Goal: Transaction & Acquisition: Purchase product/service

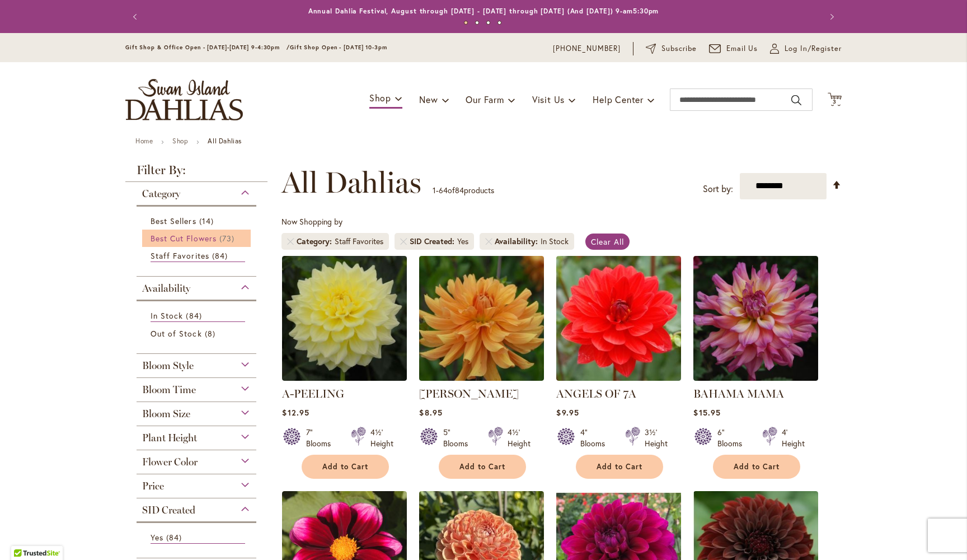
click at [197, 239] on span "Best Cut Flowers" at bounding box center [184, 238] width 66 height 11
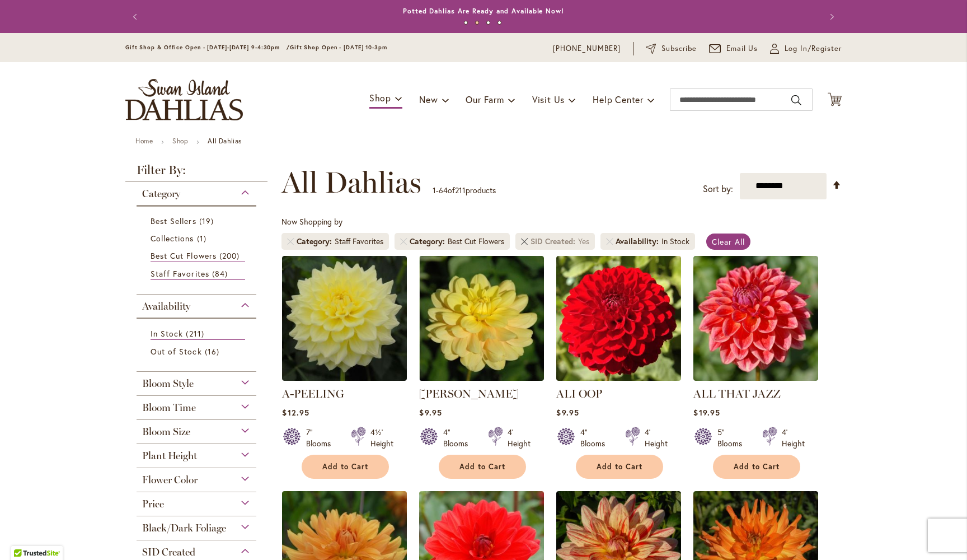
click at [526, 243] on link "Remove SID Created Yes" at bounding box center [524, 241] width 7 height 7
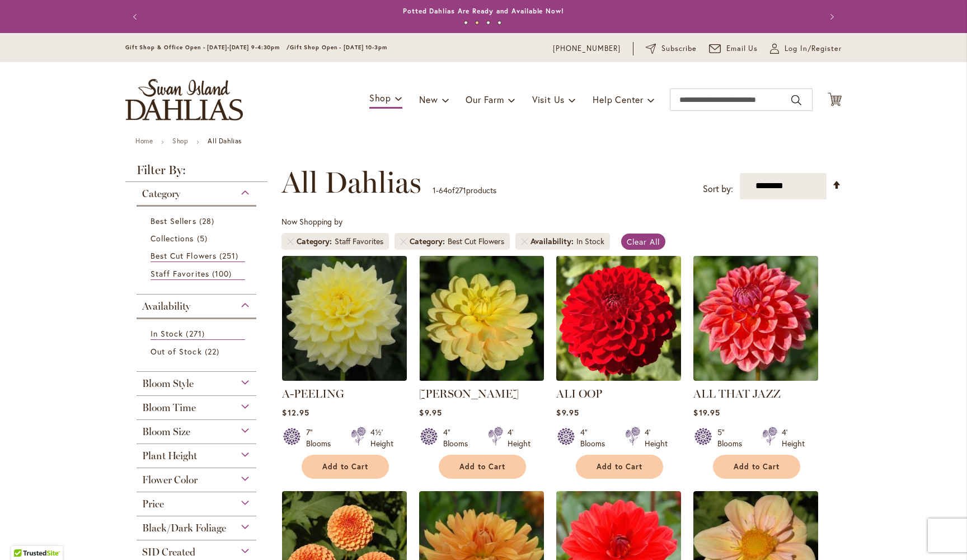
click at [245, 380] on div "Bloom Style" at bounding box center [197, 381] width 120 height 18
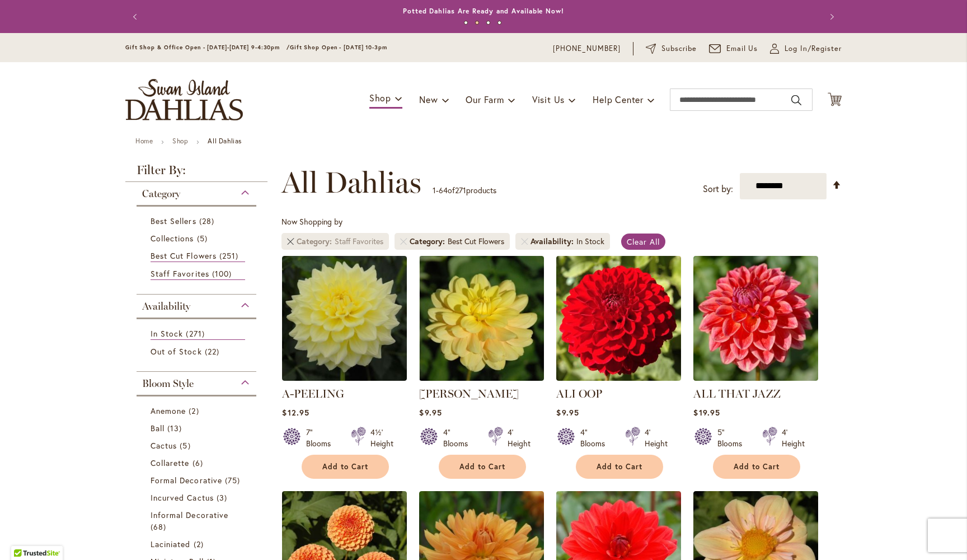
click at [291, 239] on link "Remove Category Staff Favorites" at bounding box center [290, 241] width 7 height 7
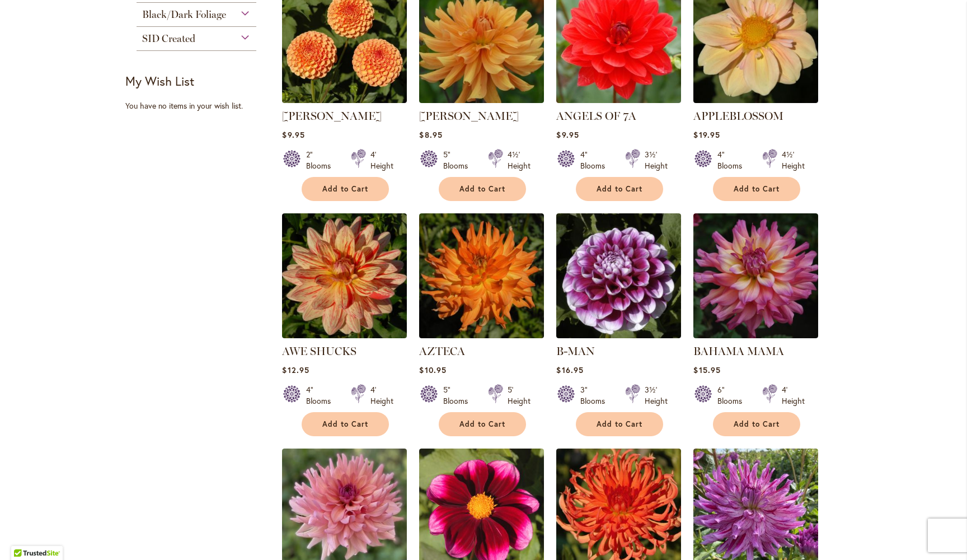
scroll to position [516, 0]
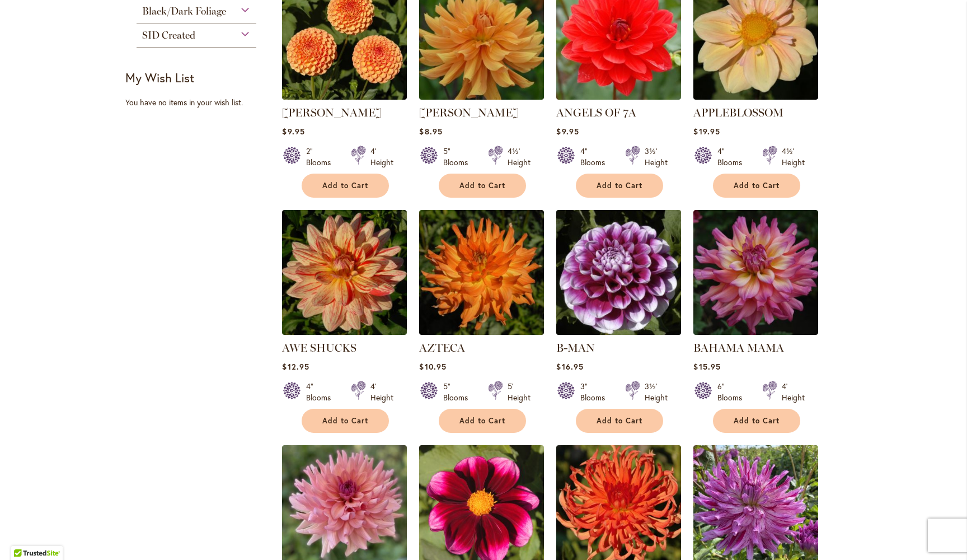
click at [611, 268] on img at bounding box center [619, 272] width 131 height 131
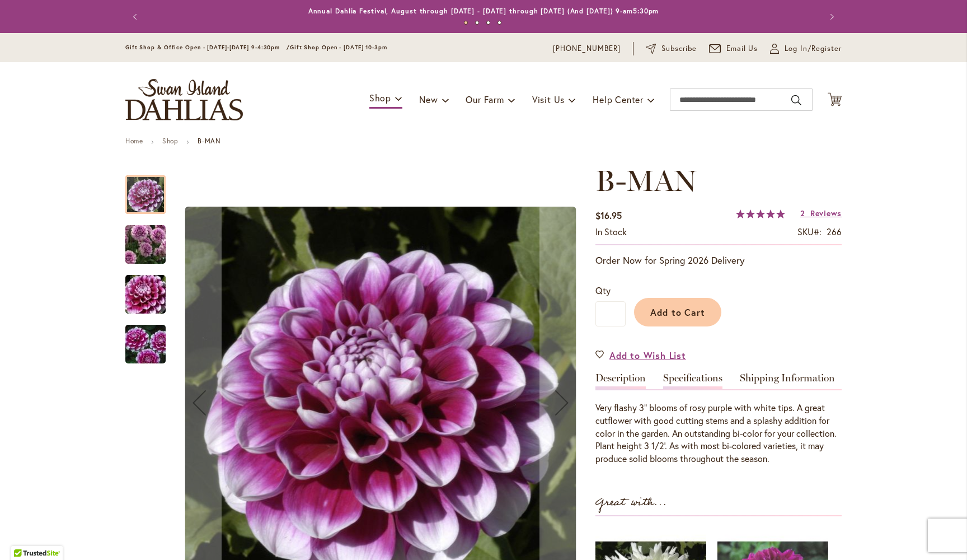
click at [694, 381] on link "Specifications" at bounding box center [692, 381] width 59 height 16
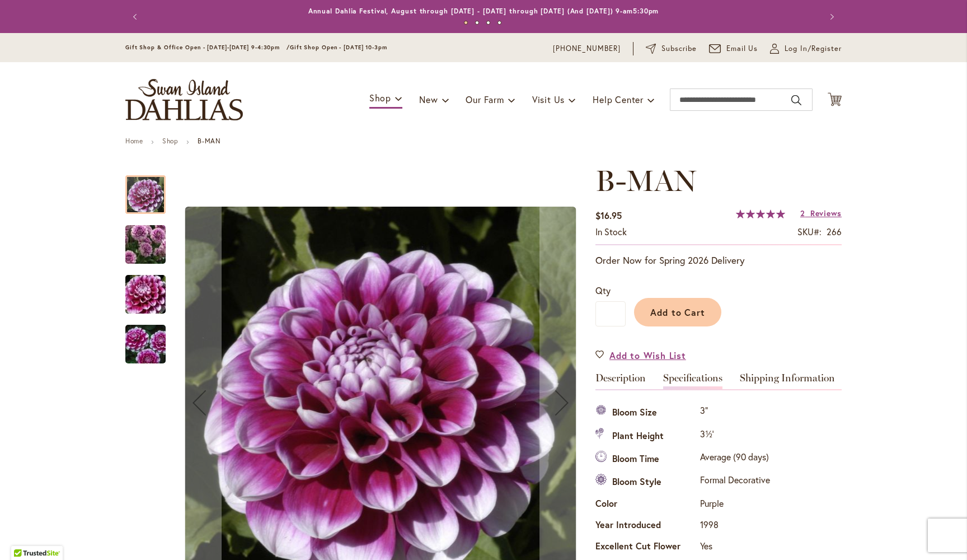
scroll to position [372, 0]
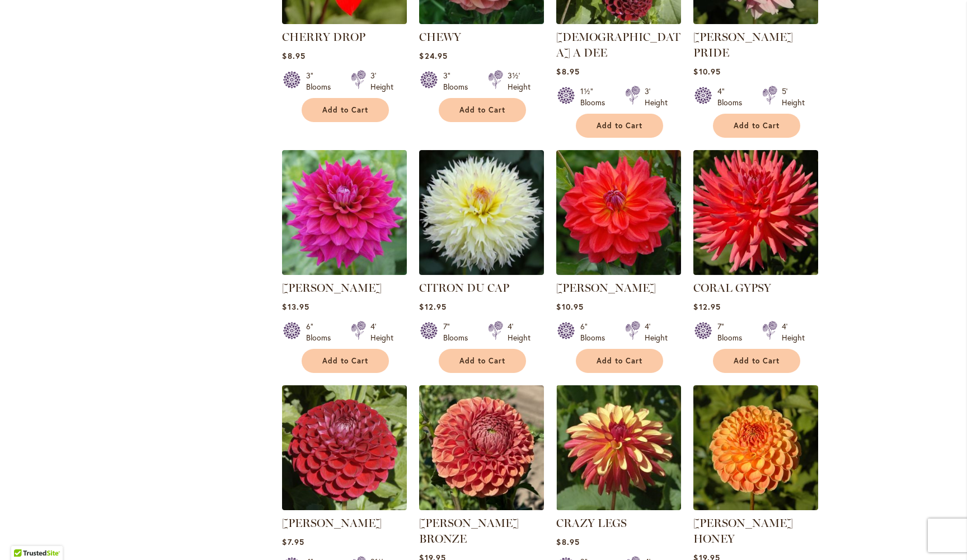
scroll to position [2763, 0]
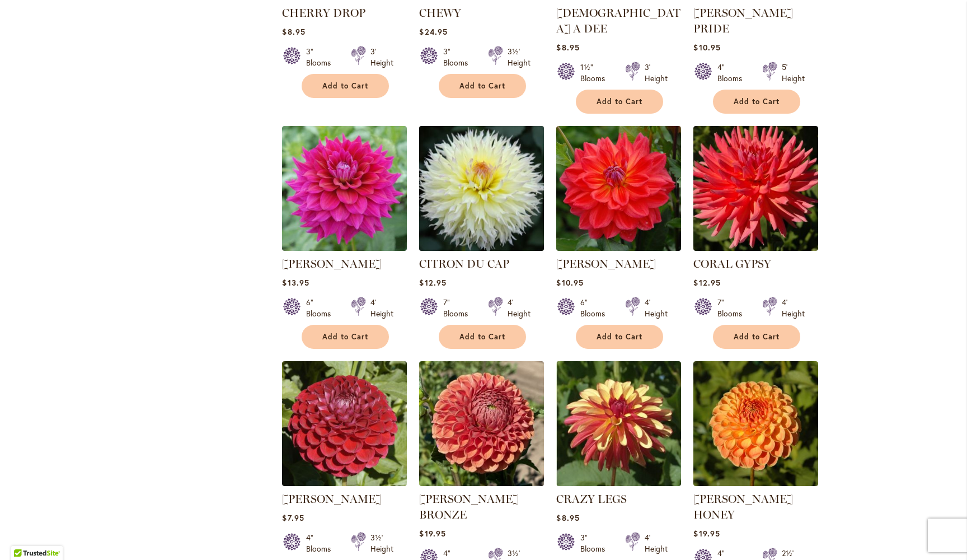
click at [478, 172] on img at bounding box center [482, 188] width 131 height 131
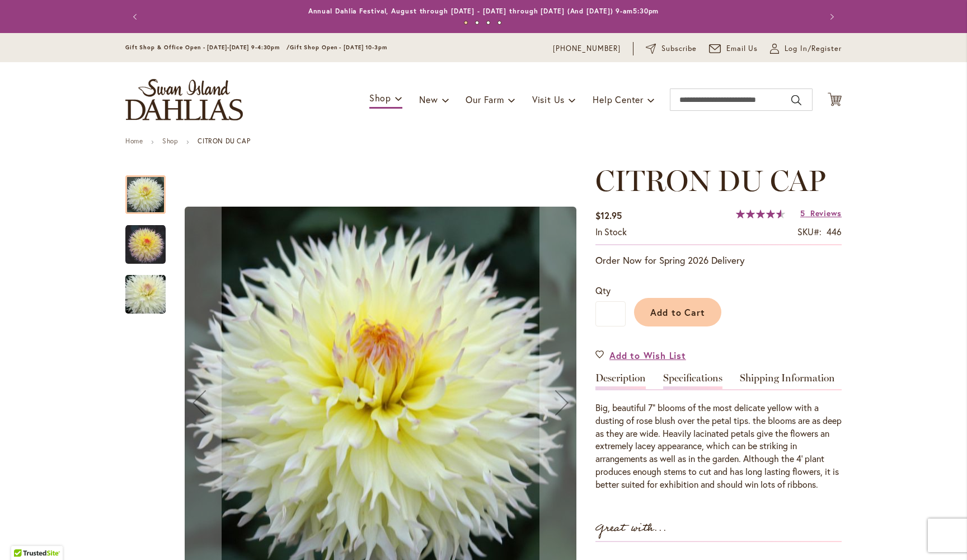
click at [698, 373] on link "Specifications" at bounding box center [692, 381] width 59 height 16
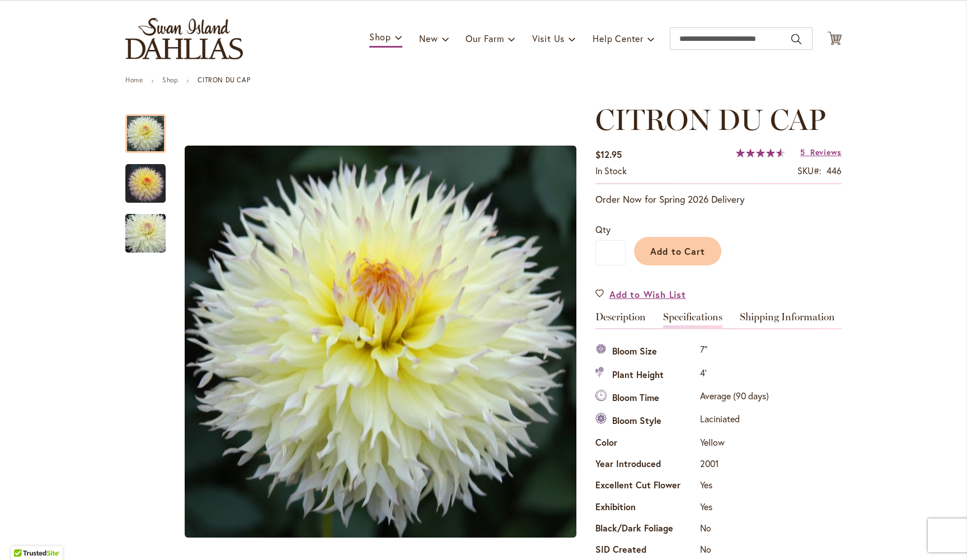
scroll to position [57, 0]
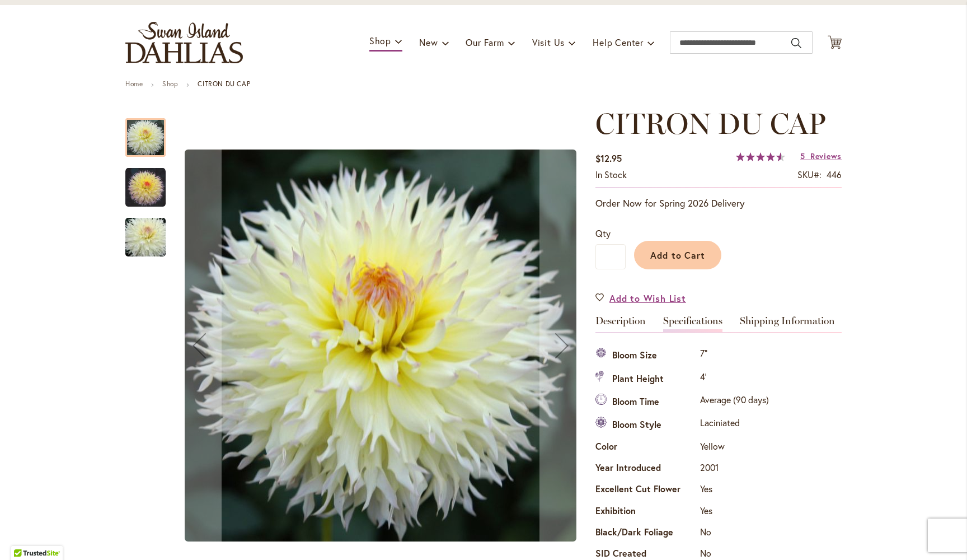
click at [146, 193] on img "CITRON DU CAP" at bounding box center [145, 187] width 40 height 40
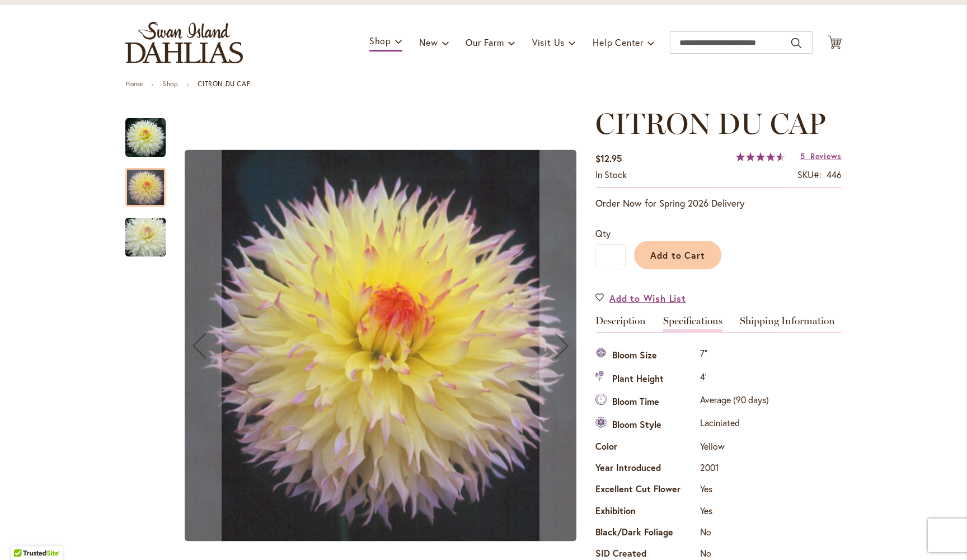
click at [149, 233] on img "CITRON DU CAP" at bounding box center [145, 238] width 81 height 54
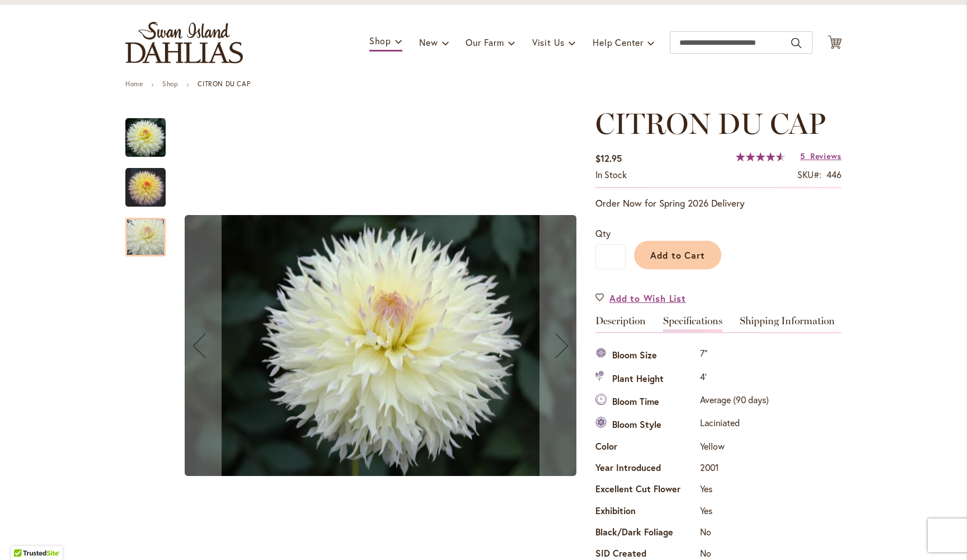
click at [144, 191] on img "CITRON DU CAP" at bounding box center [145, 187] width 40 height 40
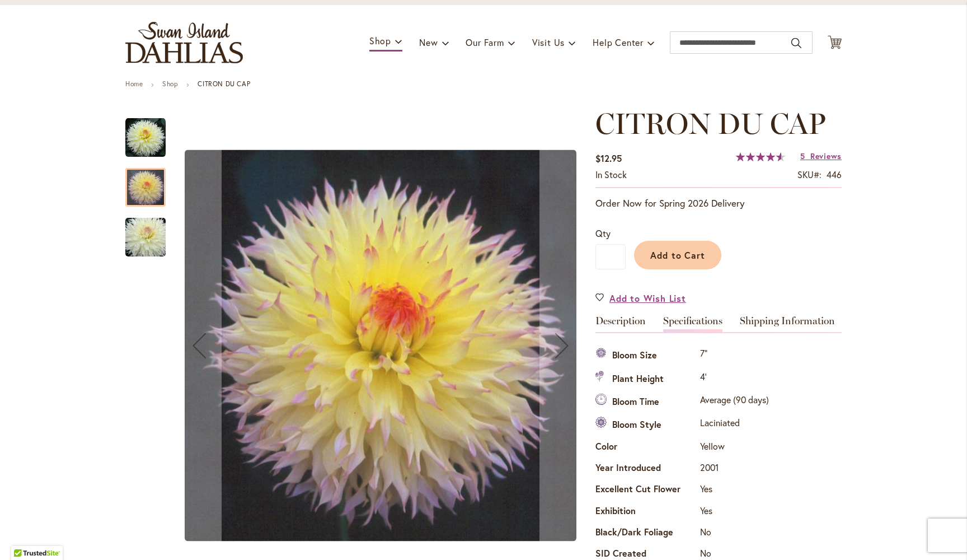
click at [144, 131] on img "CITRON DU CAP" at bounding box center [145, 138] width 40 height 40
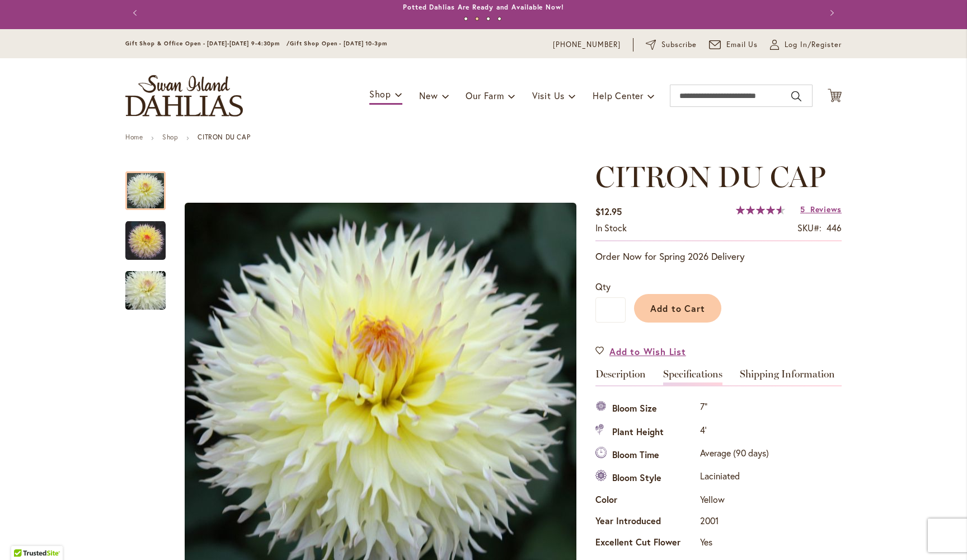
scroll to position [2, 0]
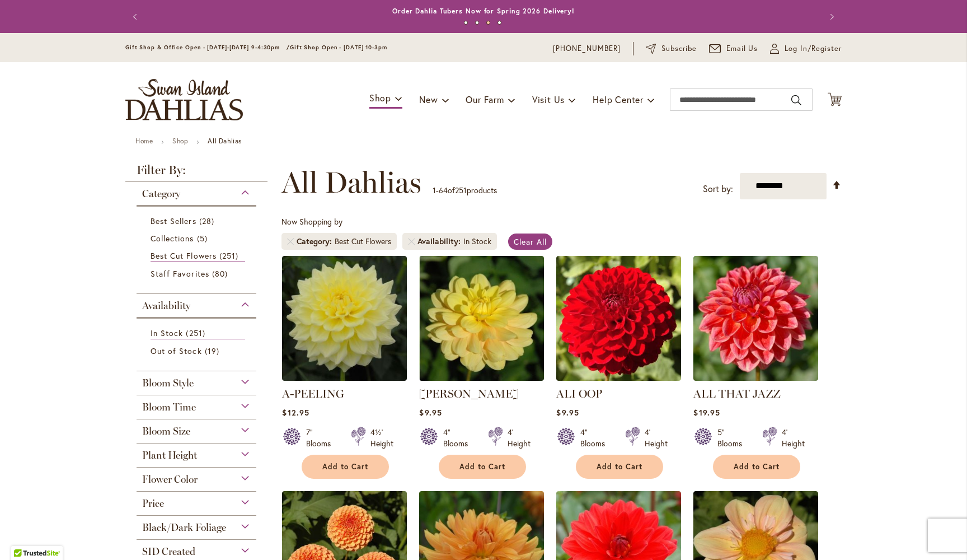
click at [244, 426] on div "Bloom Size" at bounding box center [197, 428] width 120 height 18
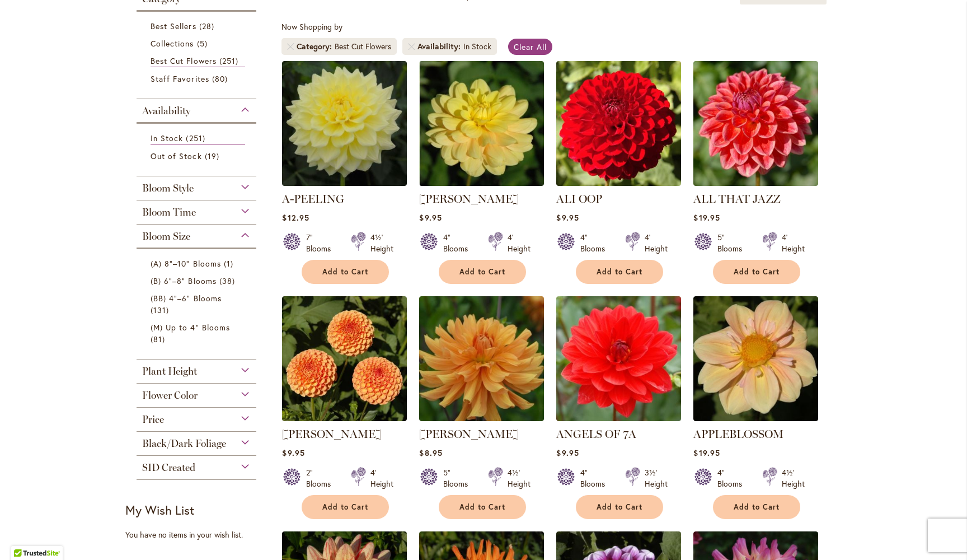
scroll to position [199, 0]
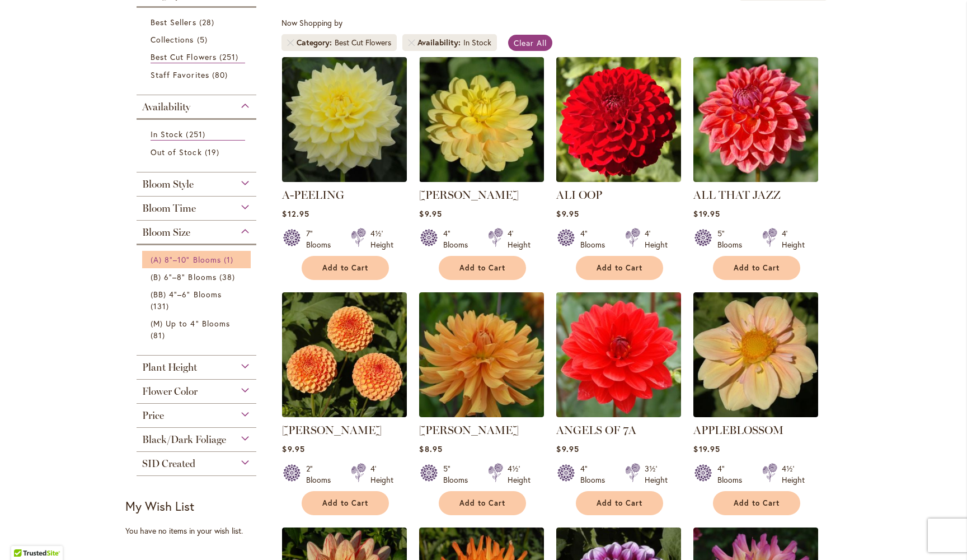
click at [207, 260] on span "(A) 8"–10" Blooms" at bounding box center [186, 259] width 71 height 11
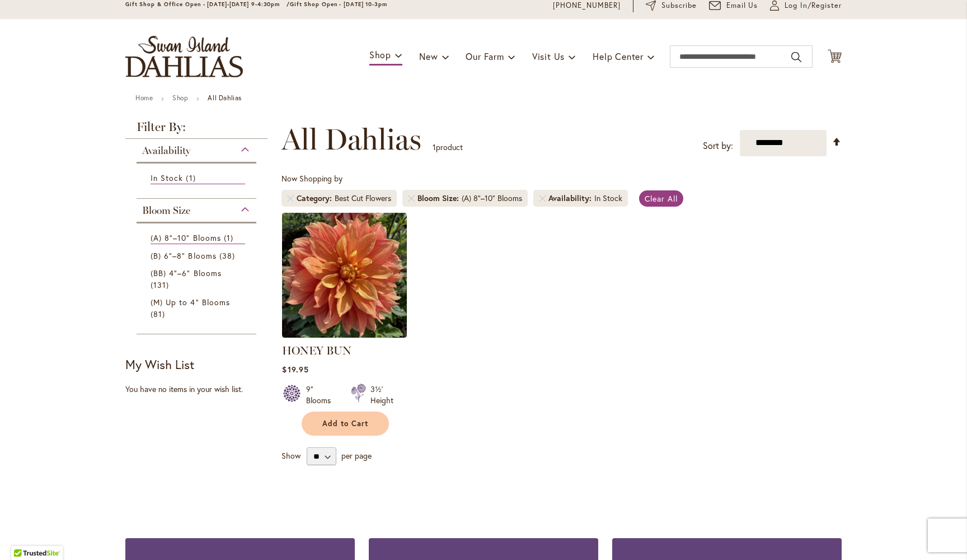
scroll to position [34, 0]
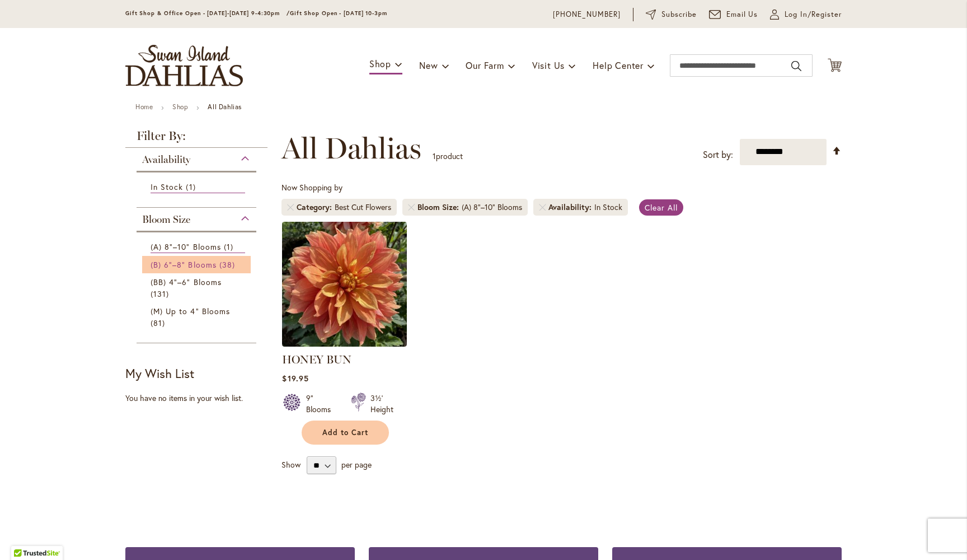
click at [208, 264] on span "(B) 6"–8" Blooms" at bounding box center [184, 264] width 66 height 11
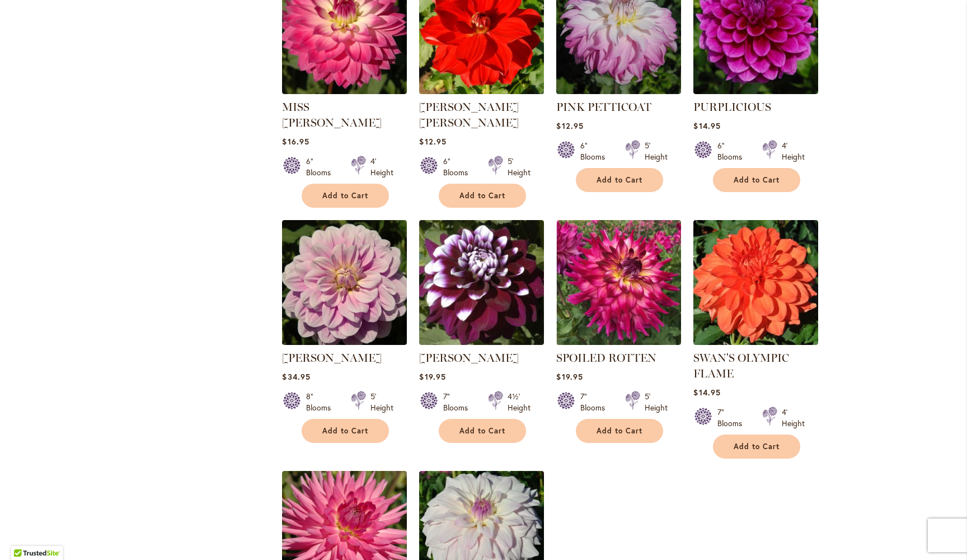
scroll to position [2004, 0]
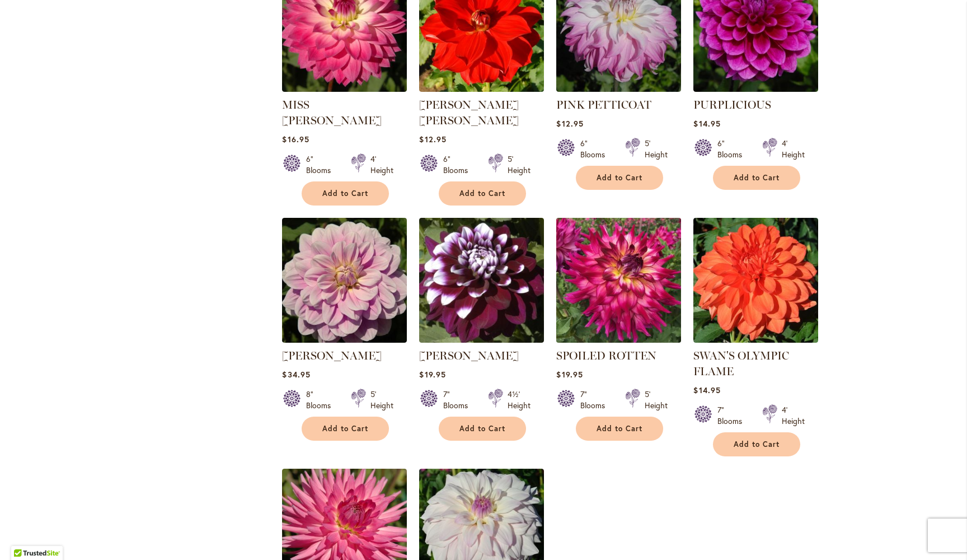
click at [629, 252] on img at bounding box center [619, 279] width 131 height 131
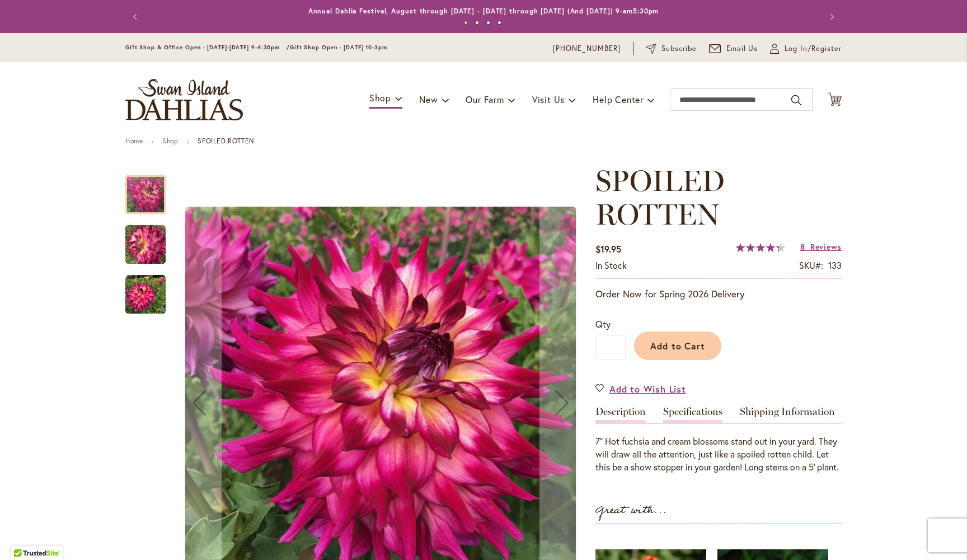
click at [693, 410] on link "Specifications" at bounding box center [692, 414] width 59 height 16
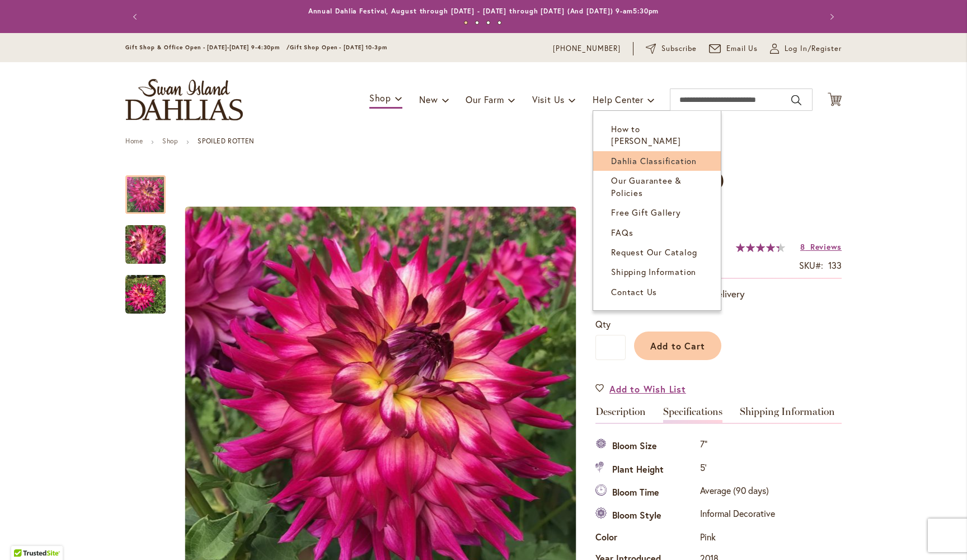
click at [648, 155] on span "Dahlia Classification" at bounding box center [654, 160] width 86 height 11
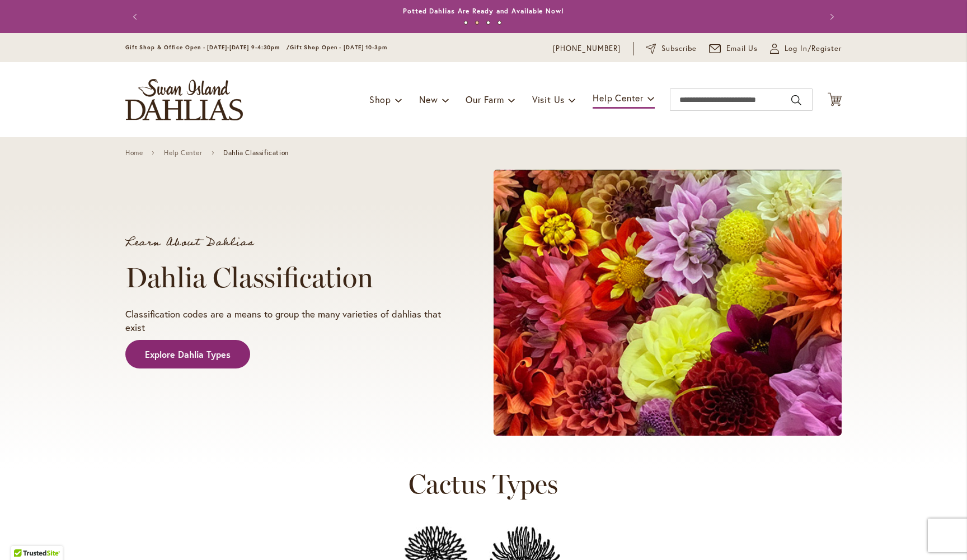
click at [184, 349] on span "Explore Dahlia Types" at bounding box center [188, 354] width 86 height 13
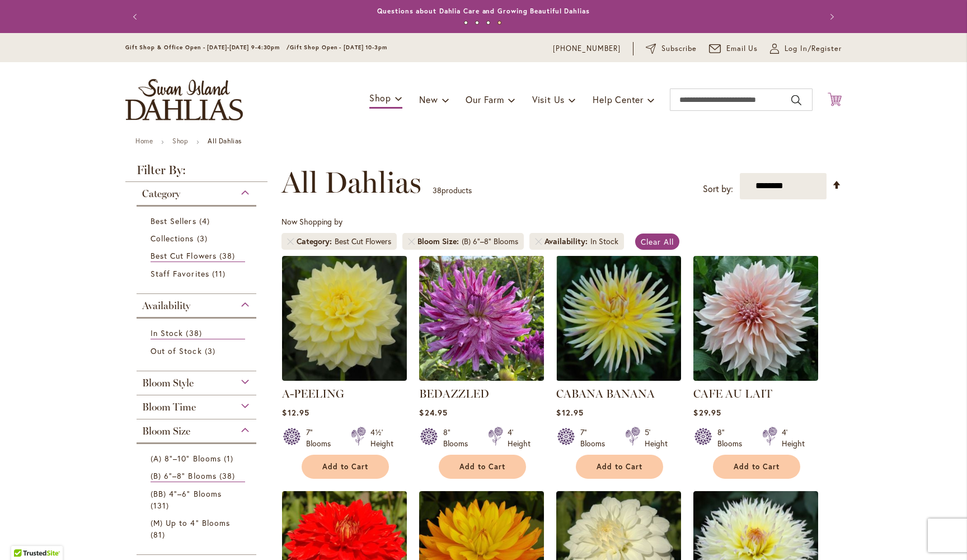
click at [837, 100] on icon "Cart .cls-1 { fill: #231f20; }" at bounding box center [835, 99] width 14 height 14
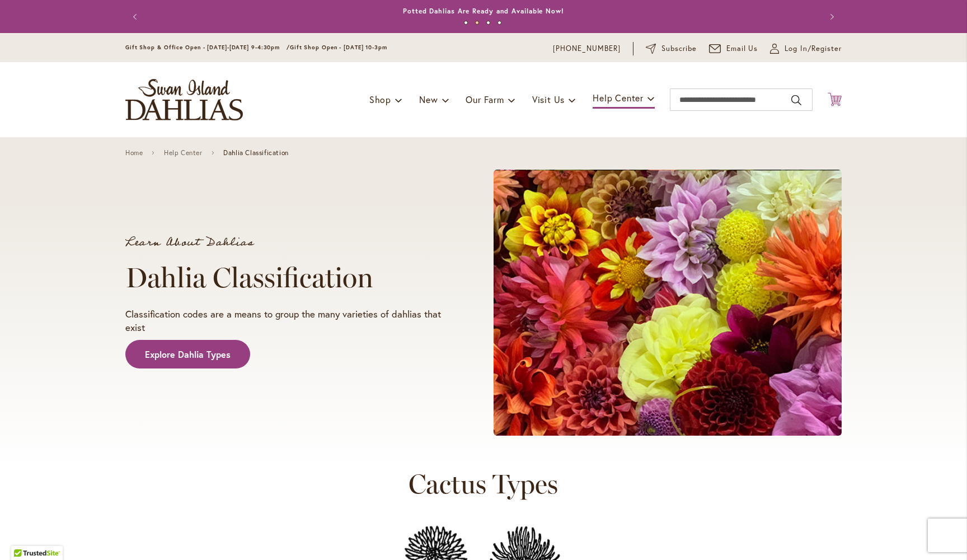
click at [829, 101] on icon "Cart .cls-1 { fill: #231f20; }" at bounding box center [835, 99] width 14 height 14
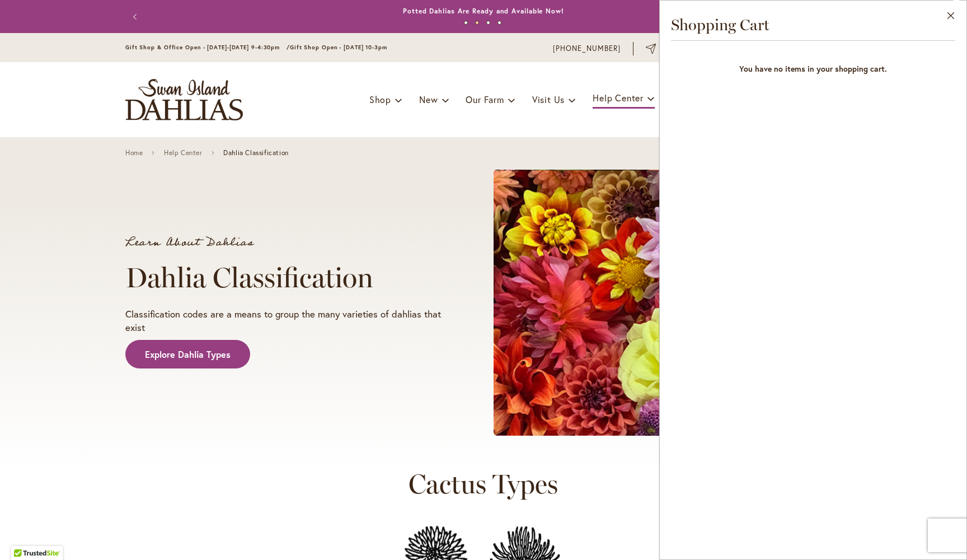
click at [376, 198] on div "Learn About Dahlias Dahlia Classification Classification codes are a means to g…" at bounding box center [483, 303] width 717 height 286
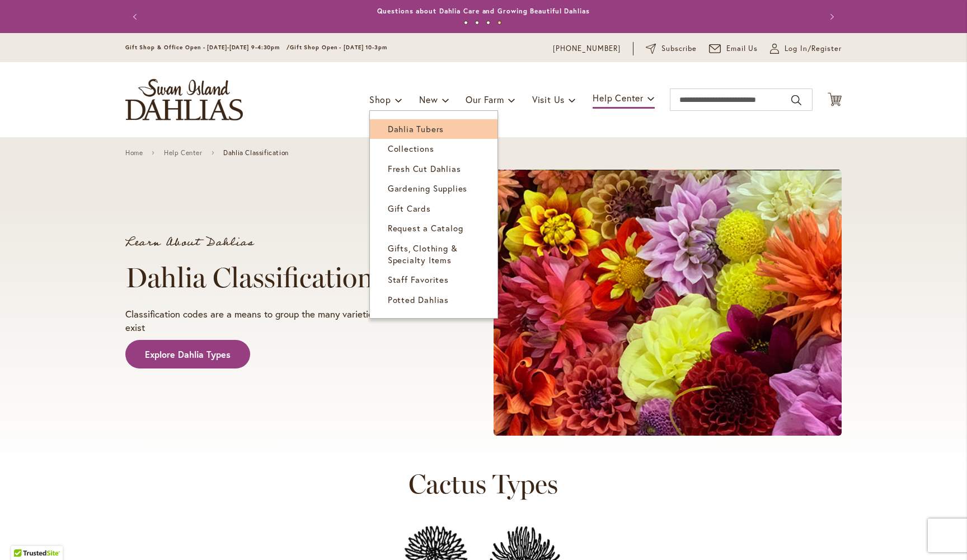
click at [409, 127] on span "Dahlia Tubers" at bounding box center [416, 128] width 56 height 11
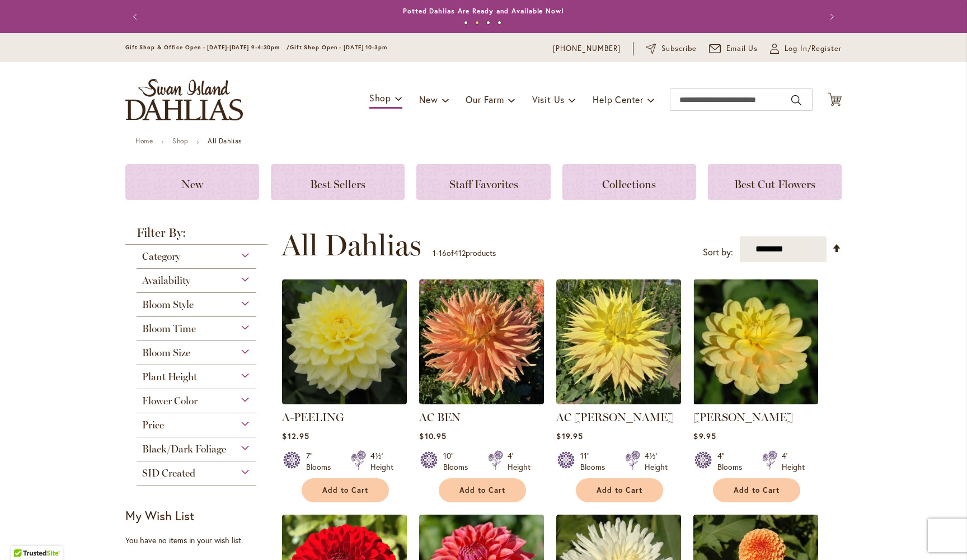
click at [245, 255] on div "Category" at bounding box center [197, 254] width 120 height 18
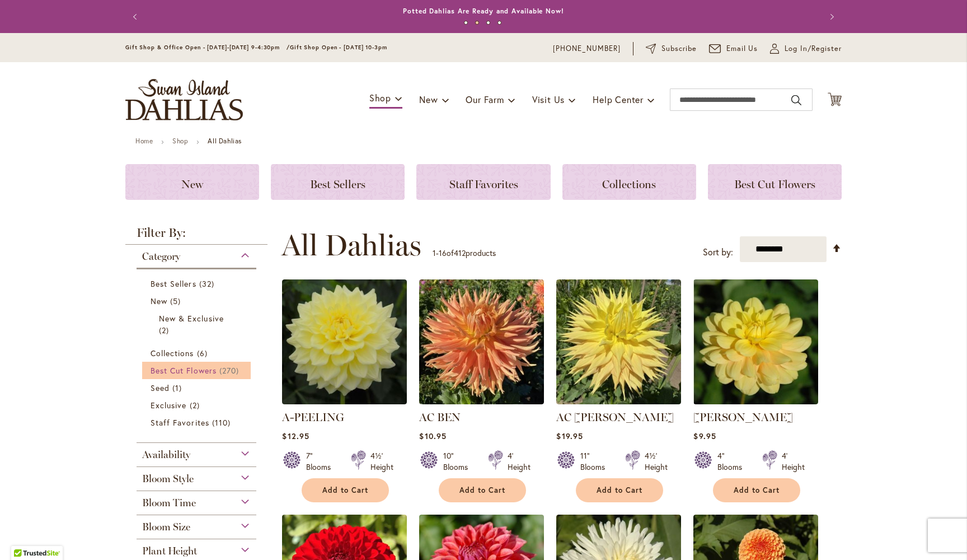
click at [199, 369] on span "Best Cut Flowers" at bounding box center [184, 370] width 66 height 11
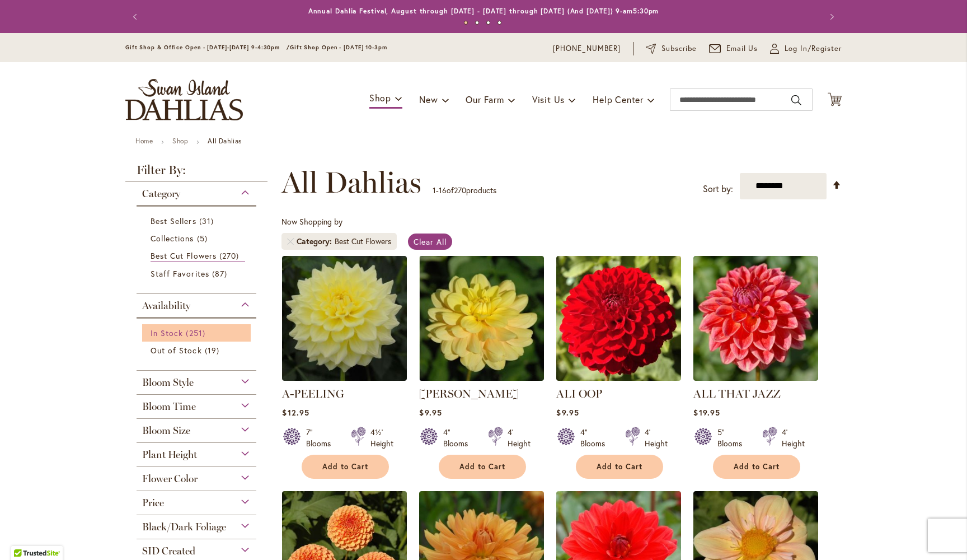
click at [175, 333] on span "In Stock" at bounding box center [167, 333] width 32 height 11
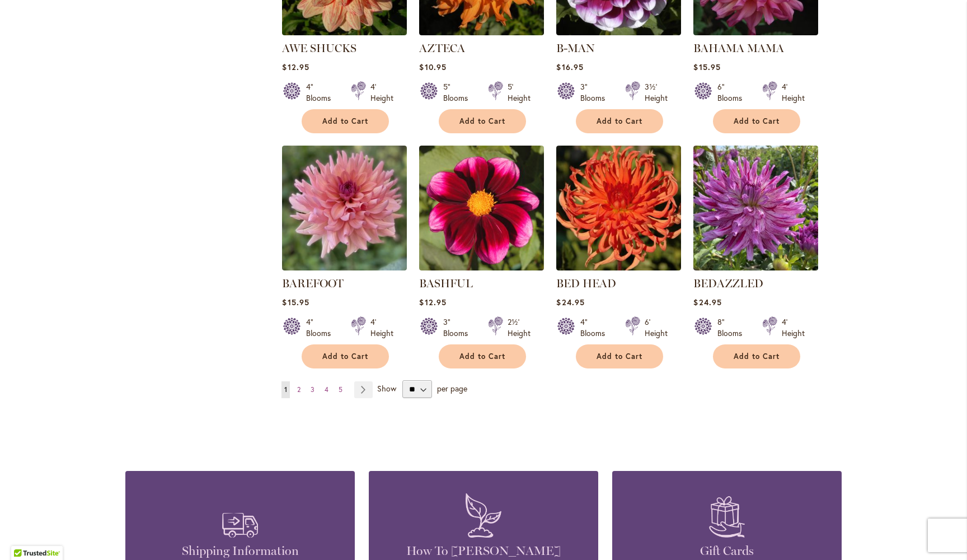
scroll to position [810, 0]
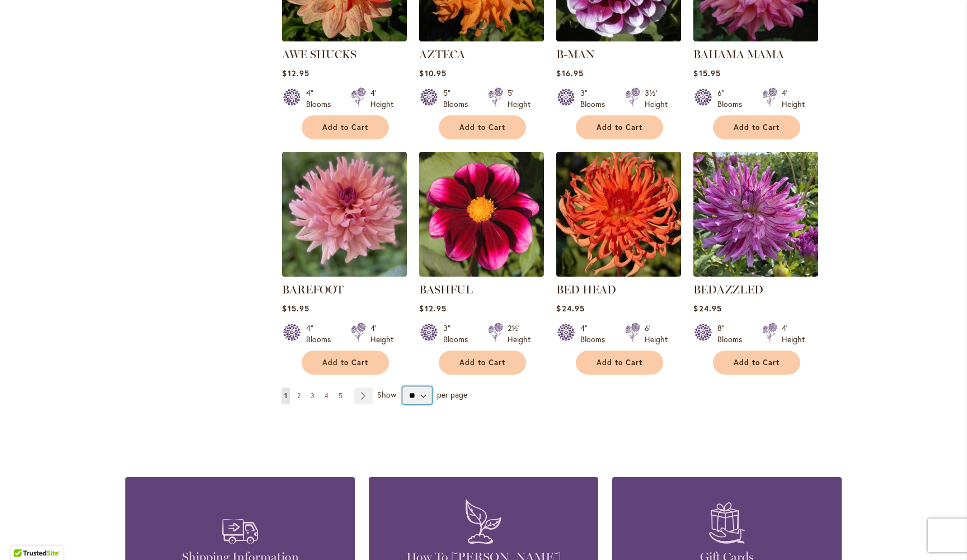
select select "**"
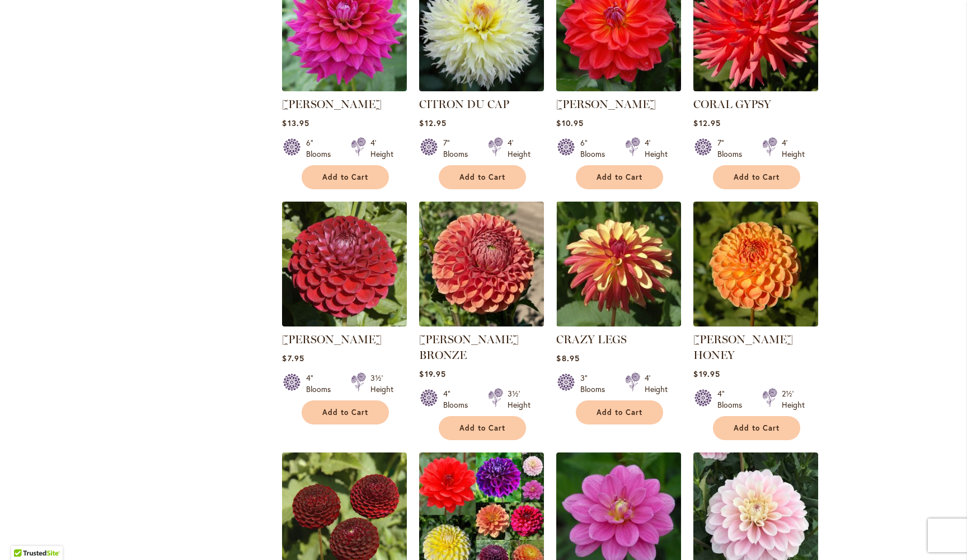
scroll to position [2923, 0]
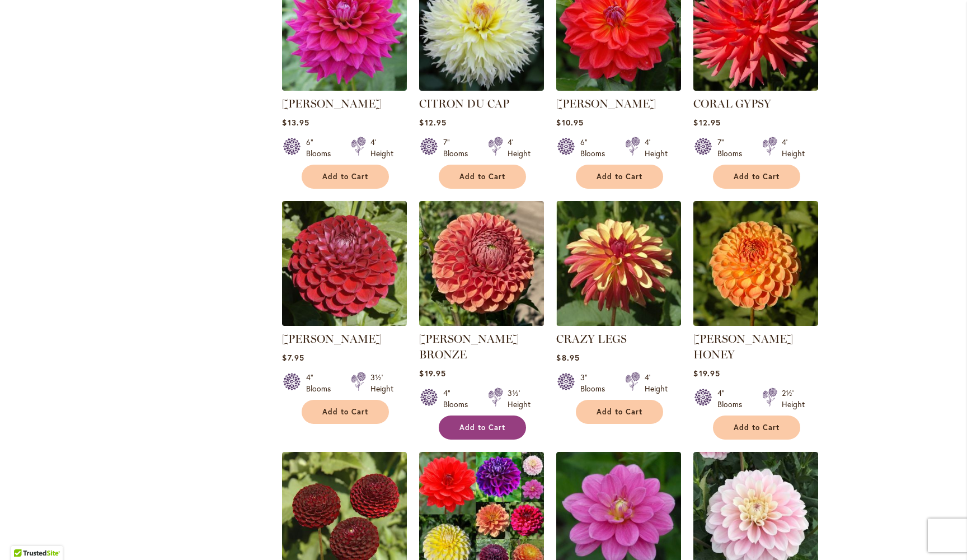
click at [483, 423] on span "Add to Cart" at bounding box center [483, 428] width 46 height 10
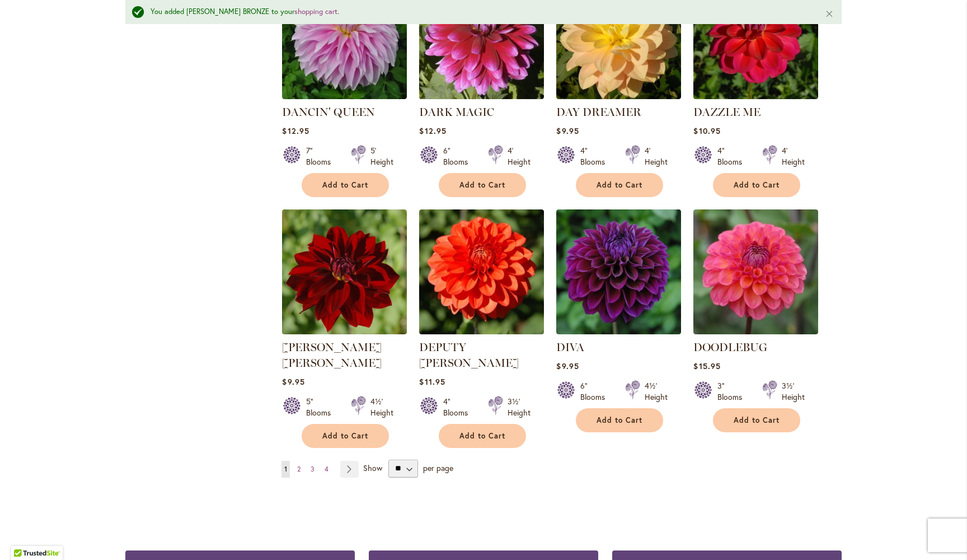
scroll to position [3679, 0]
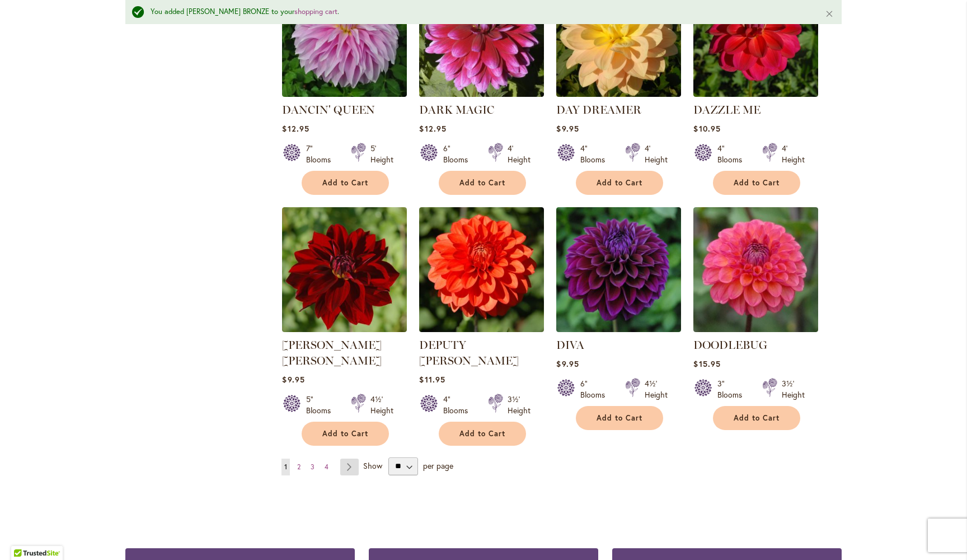
click at [352, 459] on link "Page Next" at bounding box center [349, 467] width 18 height 17
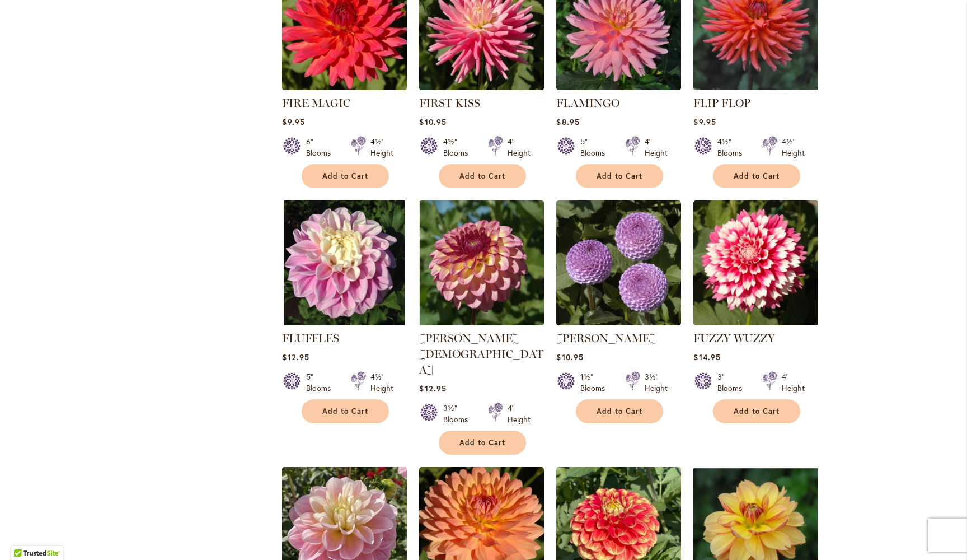
scroll to position [1021, 0]
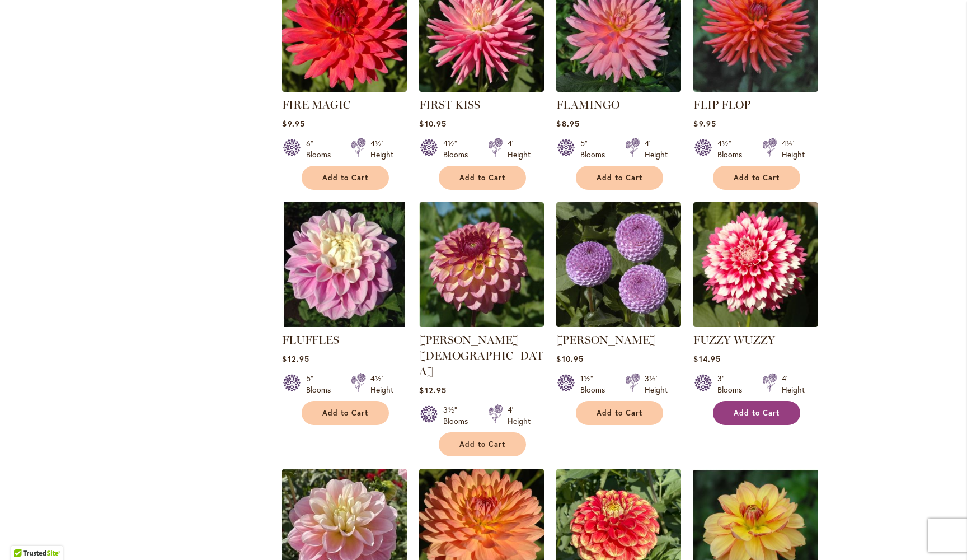
click at [765, 412] on span "Add to Cart" at bounding box center [757, 413] width 46 height 10
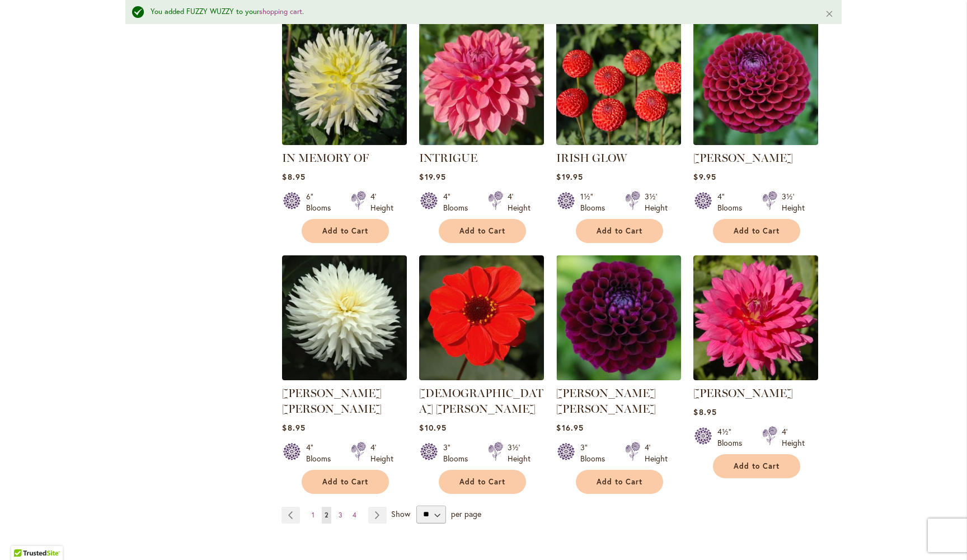
scroll to position [3707, 0]
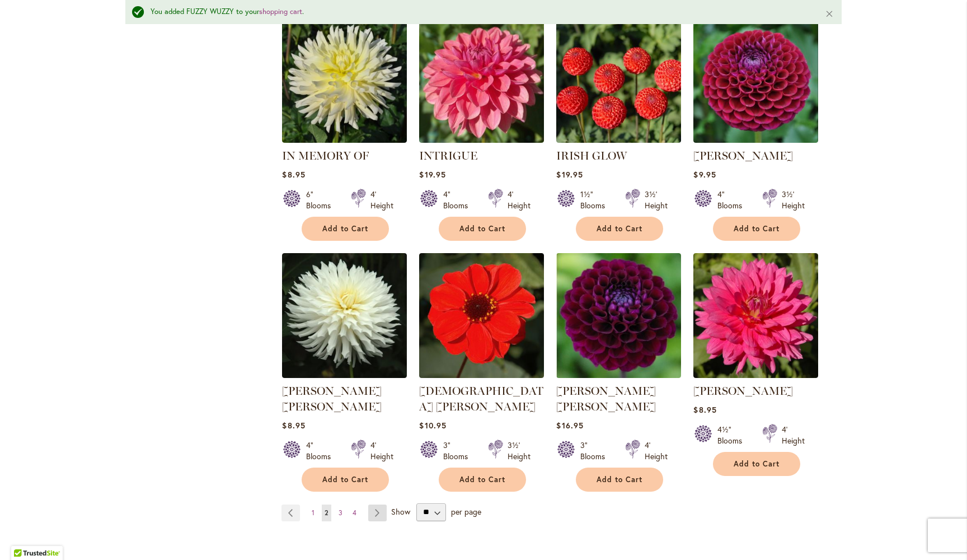
click at [379, 504] on link "Page Next" at bounding box center [377, 512] width 18 height 17
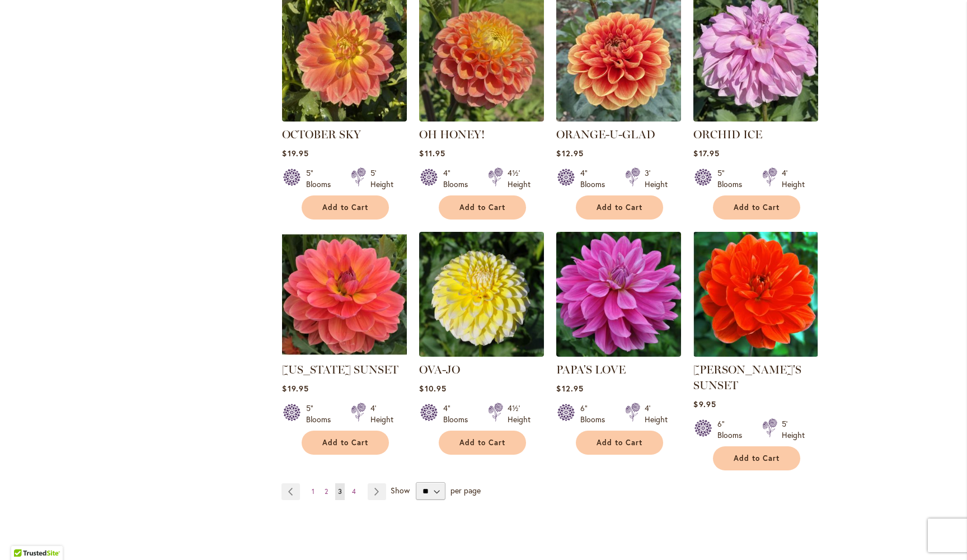
scroll to position [3678, 0]
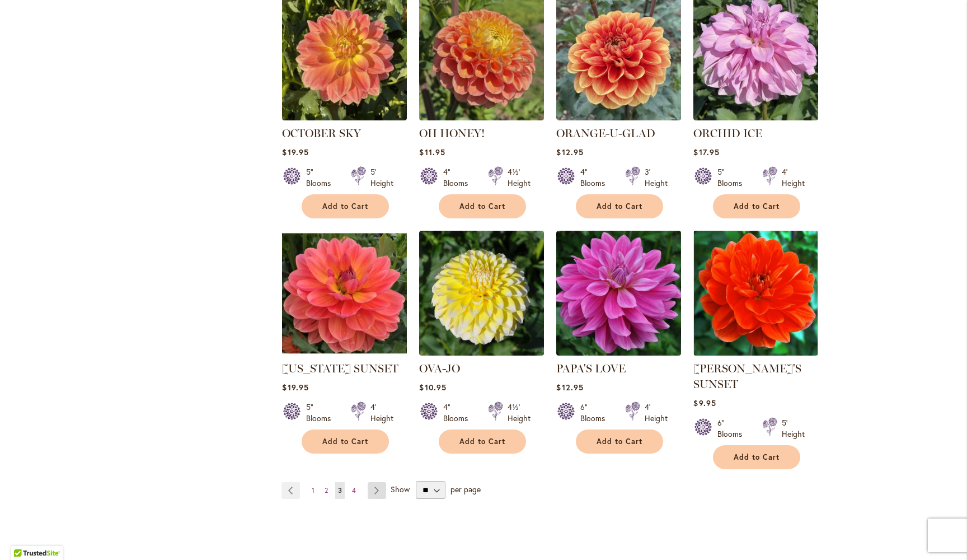
click at [375, 482] on link "Page Next" at bounding box center [377, 490] width 18 height 17
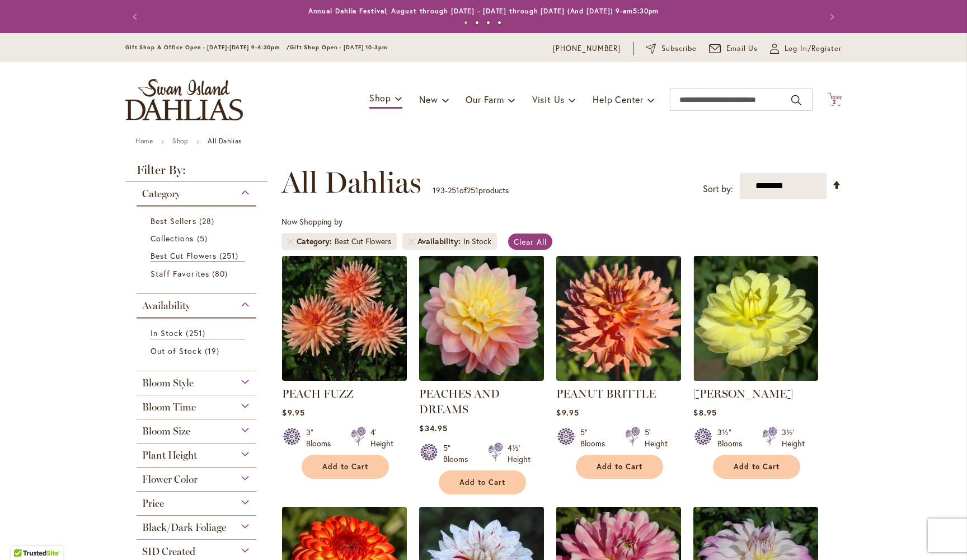
click at [838, 102] on span "2 2 items" at bounding box center [835, 102] width 11 height 6
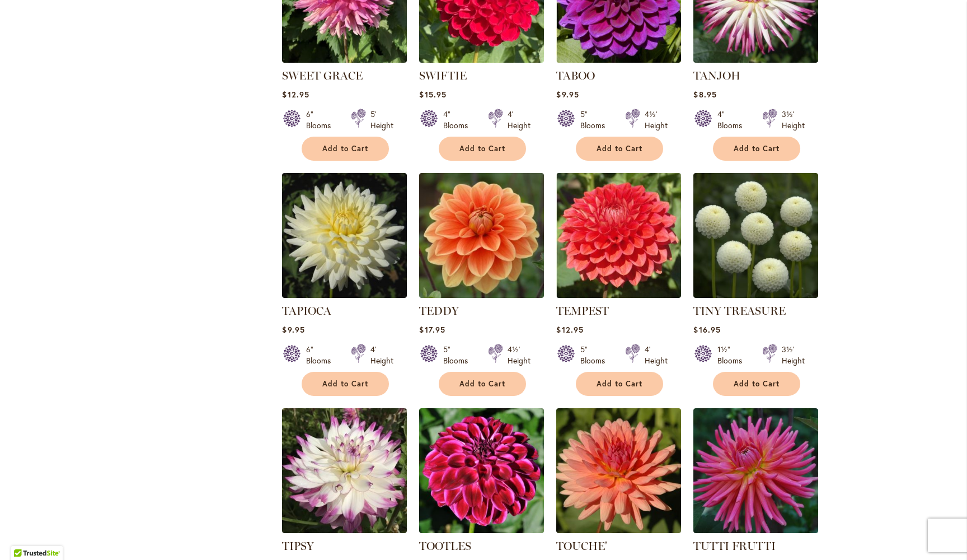
scroll to position [2500, 0]
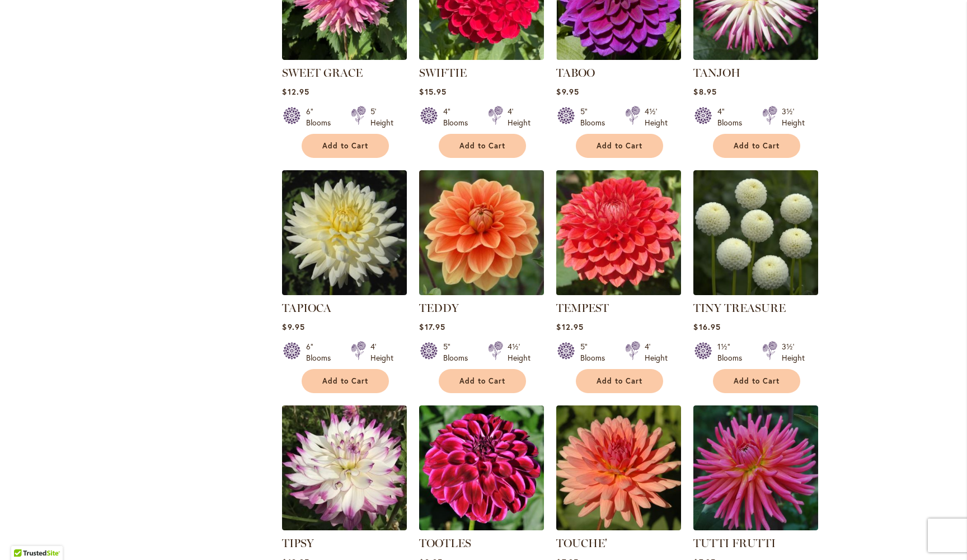
click at [621, 238] on img at bounding box center [619, 232] width 131 height 131
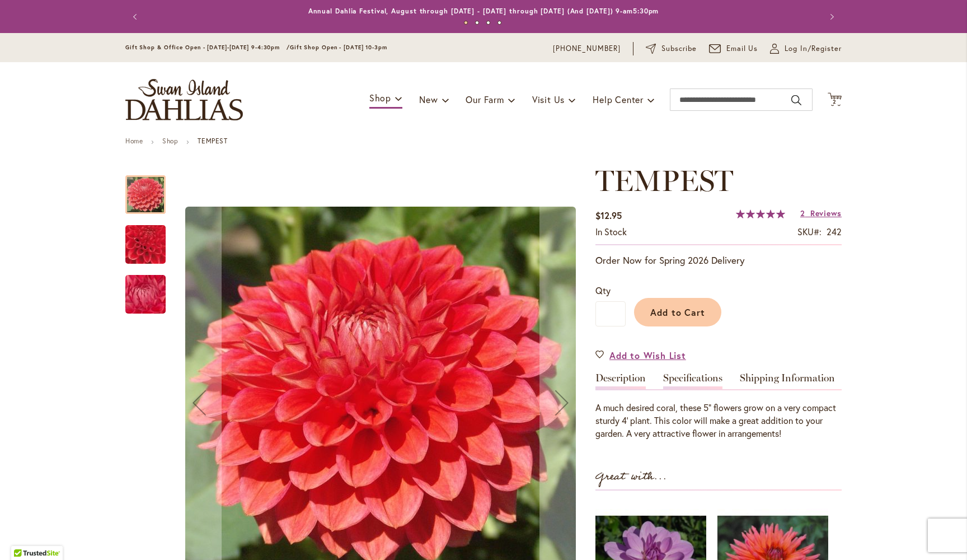
click at [693, 380] on link "Specifications" at bounding box center [692, 381] width 59 height 16
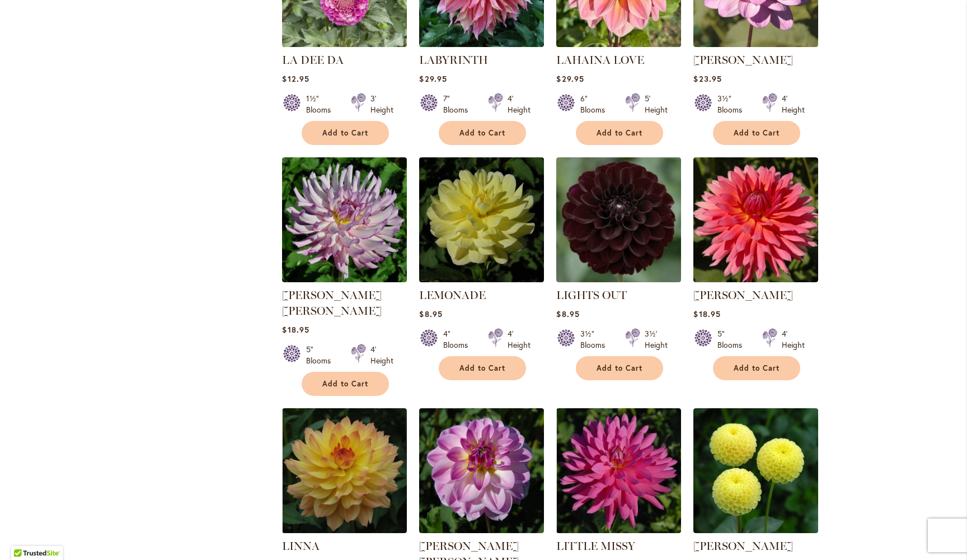
scroll to position [661, 0]
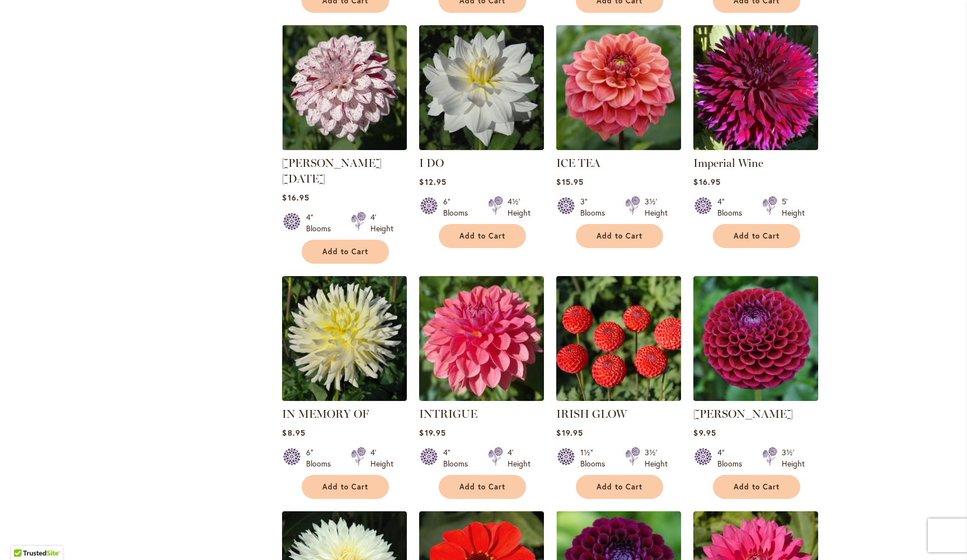
scroll to position [3424, 0]
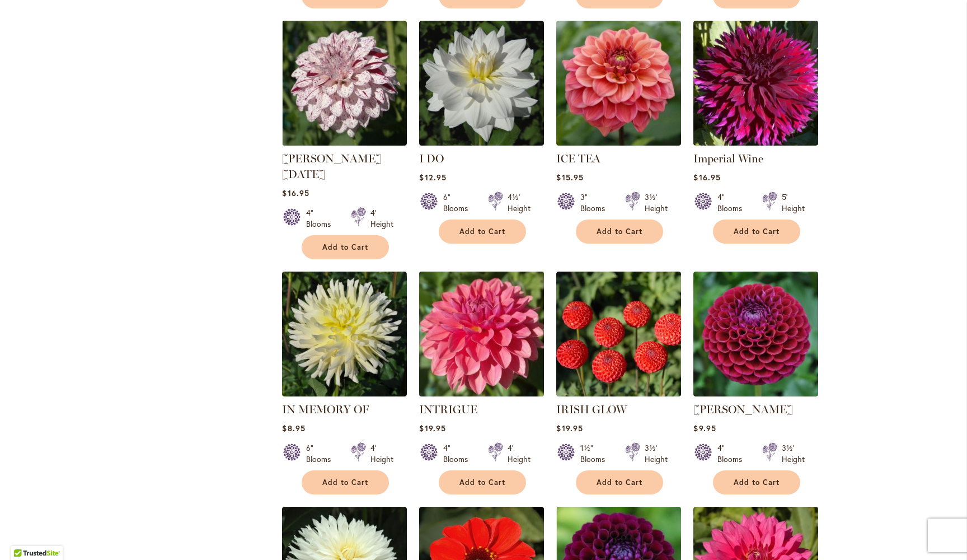
click at [480, 268] on img at bounding box center [482, 333] width 131 height 131
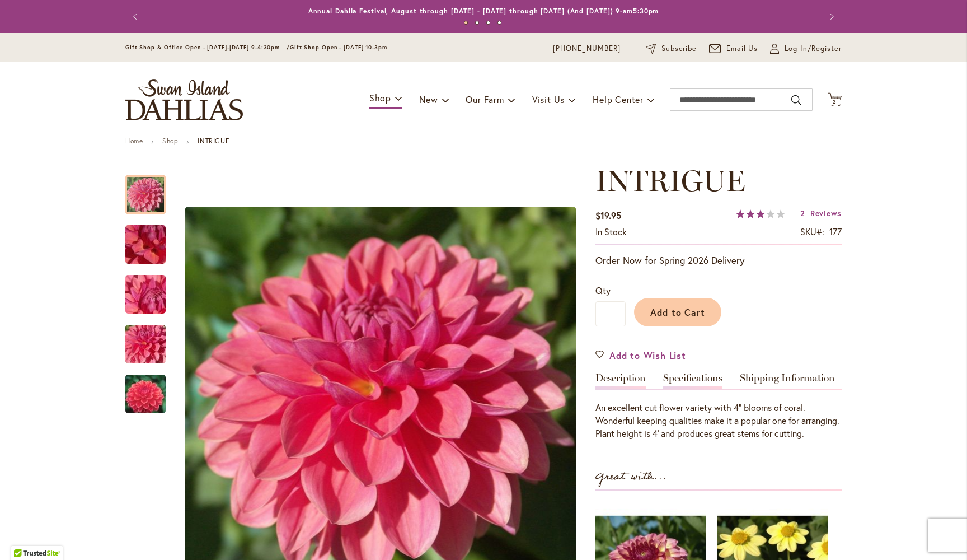
click at [690, 374] on link "Specifications" at bounding box center [692, 381] width 59 height 16
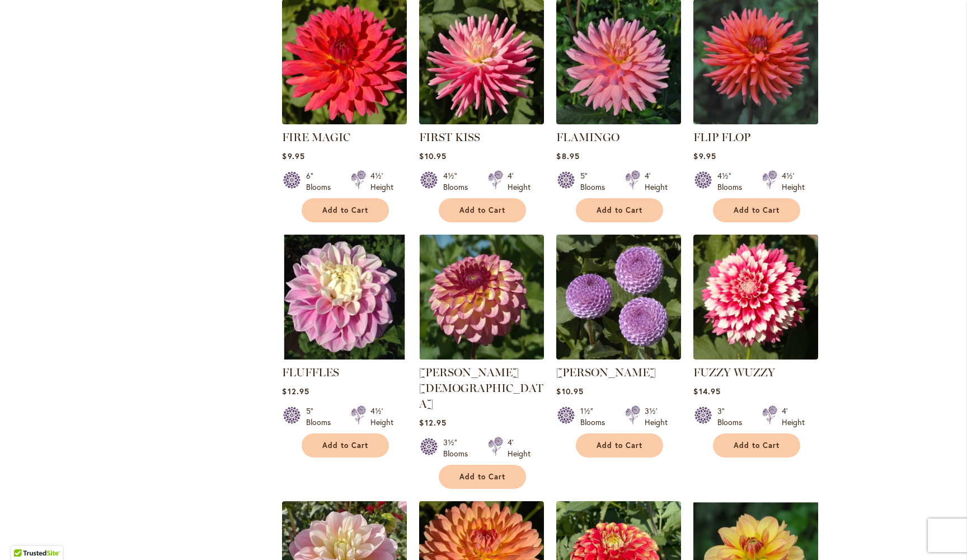
scroll to position [994, 0]
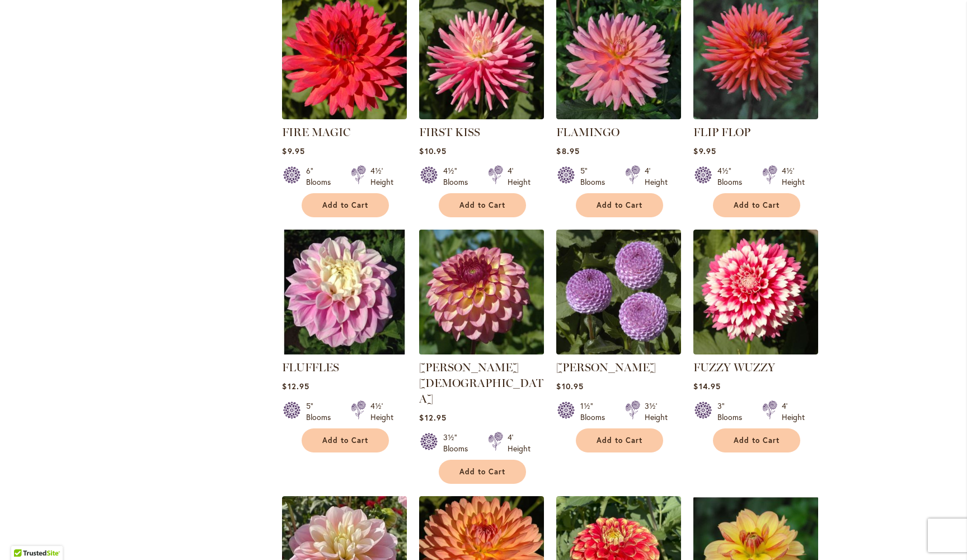
click at [479, 297] on img at bounding box center [482, 291] width 131 height 131
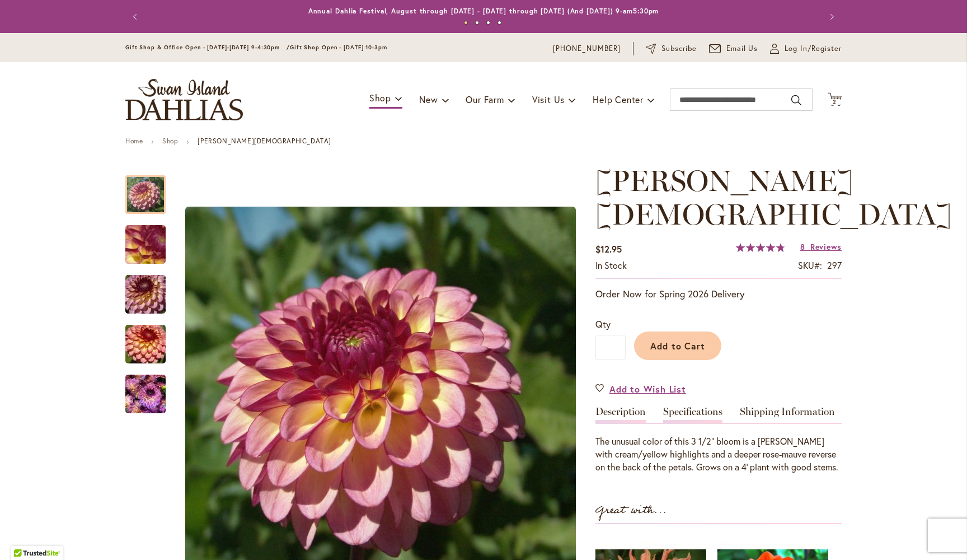
click at [691, 406] on link "Specifications" at bounding box center [692, 414] width 59 height 16
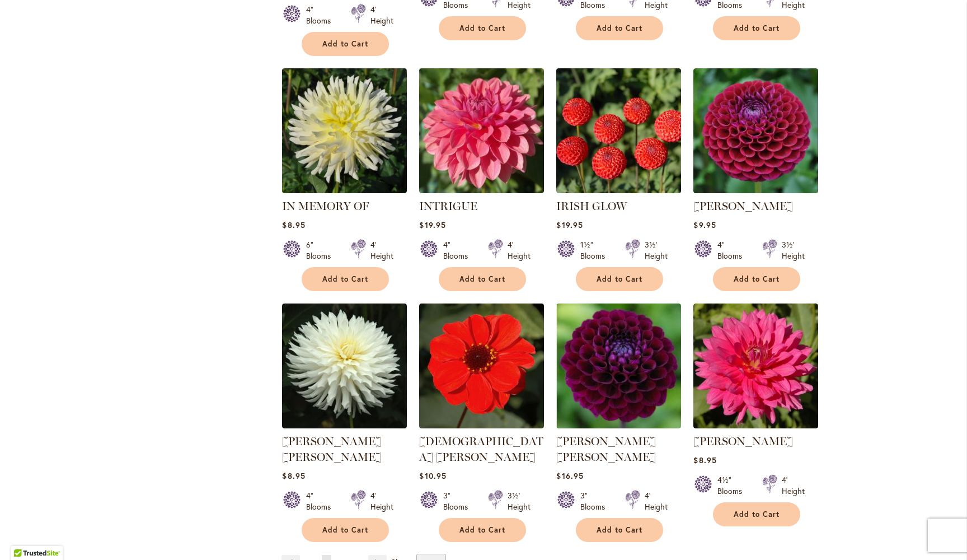
scroll to position [3624, 0]
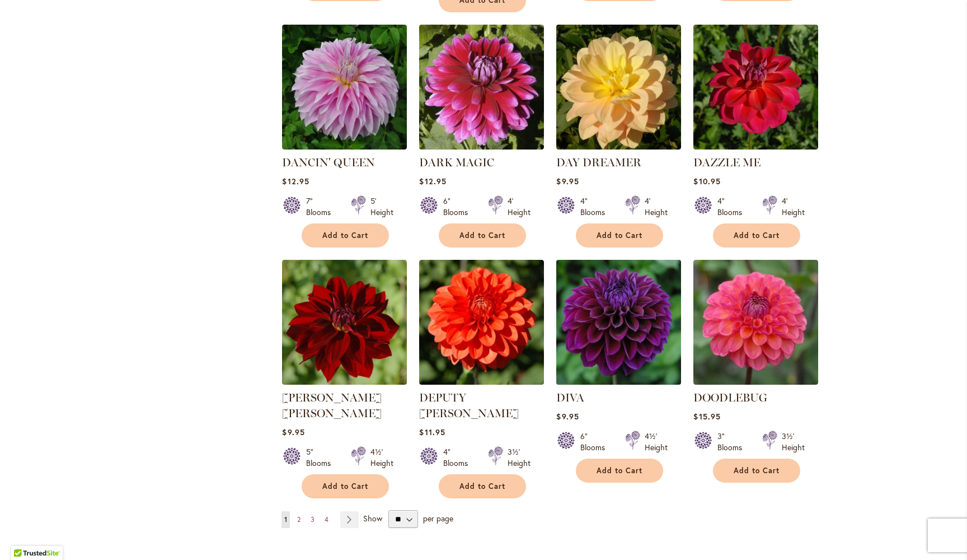
scroll to position [3601, 0]
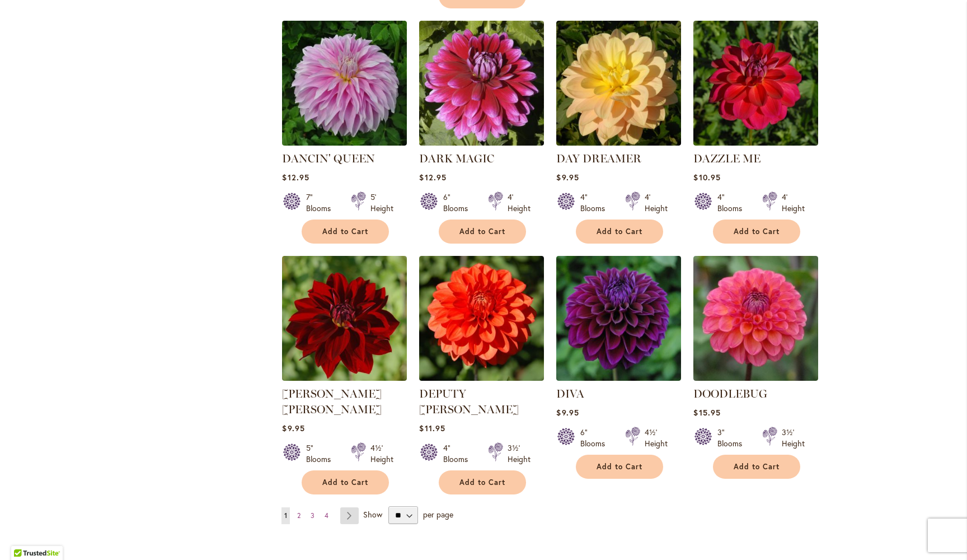
click at [352, 507] on link "Page Next" at bounding box center [349, 515] width 18 height 17
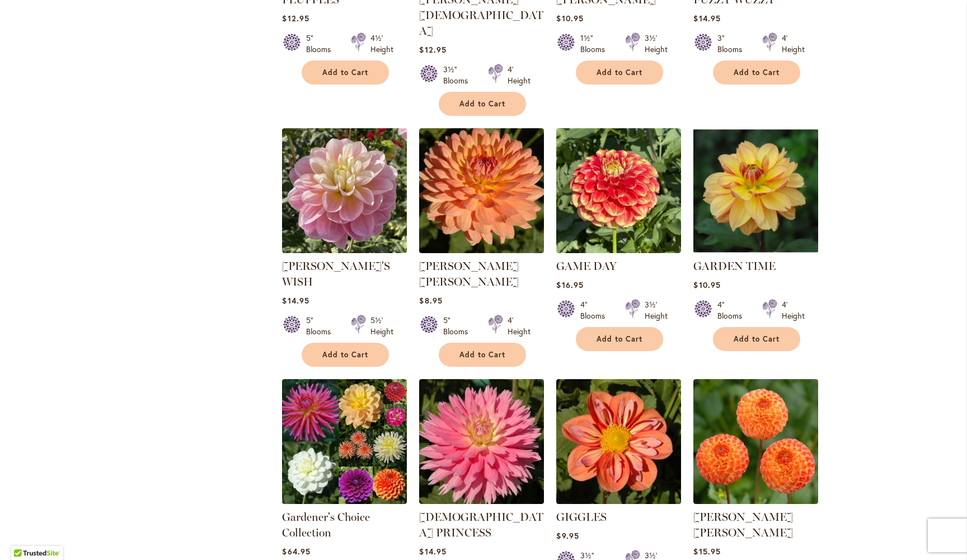
scroll to position [1368, 0]
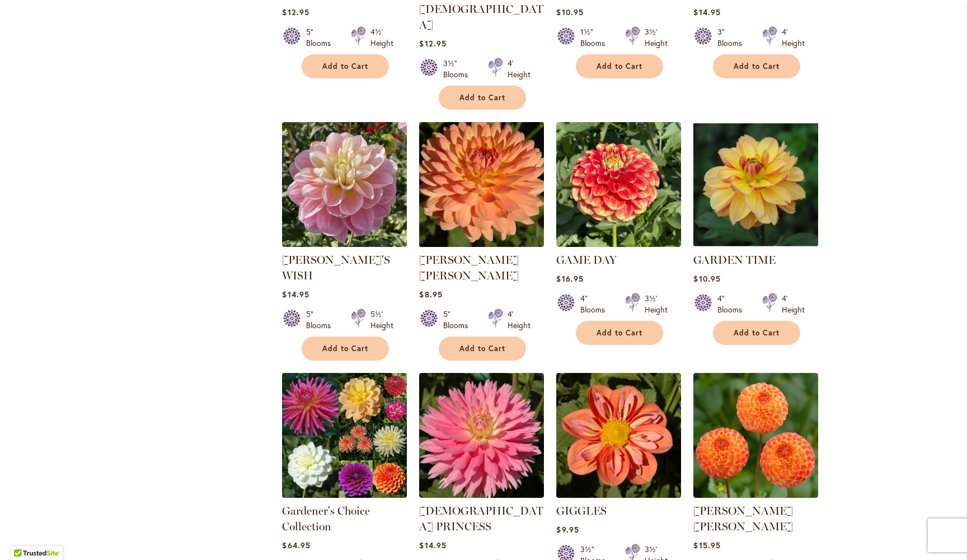
click at [483, 167] on img at bounding box center [482, 184] width 131 height 131
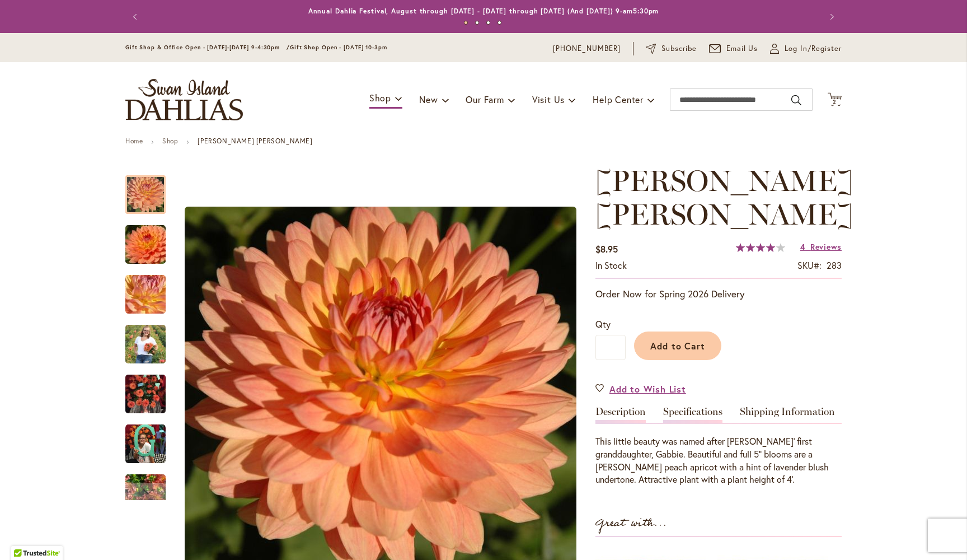
click at [676, 408] on link "Specifications" at bounding box center [692, 414] width 59 height 16
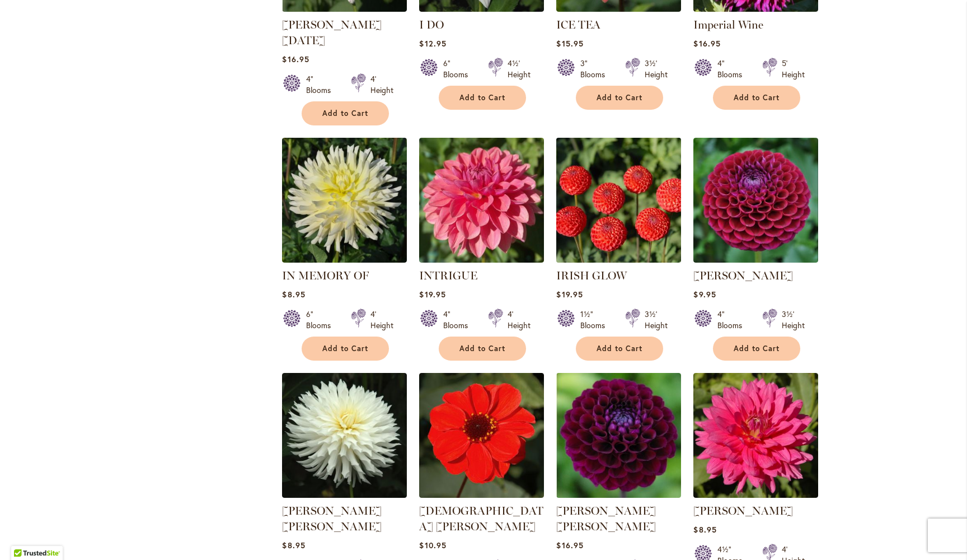
scroll to position [3563, 0]
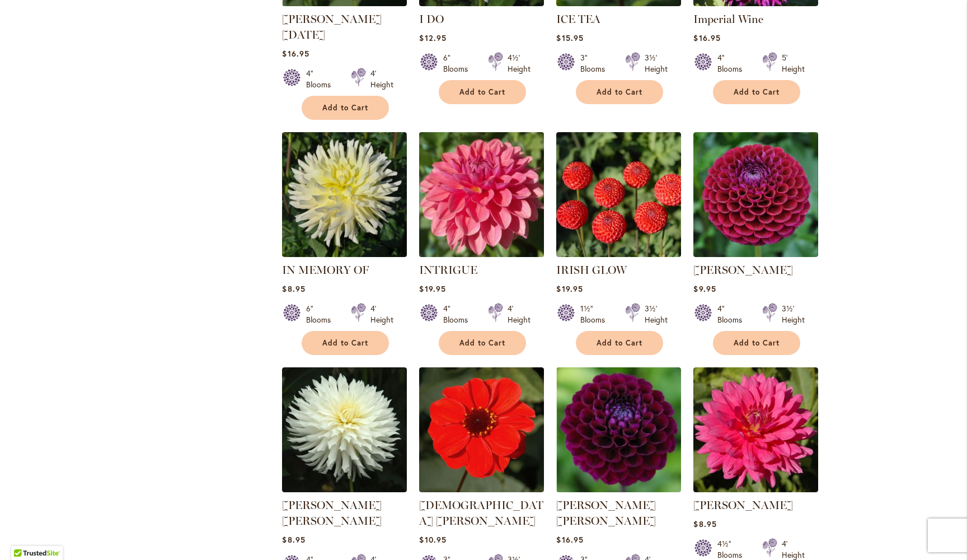
click at [475, 129] on img at bounding box center [482, 194] width 131 height 131
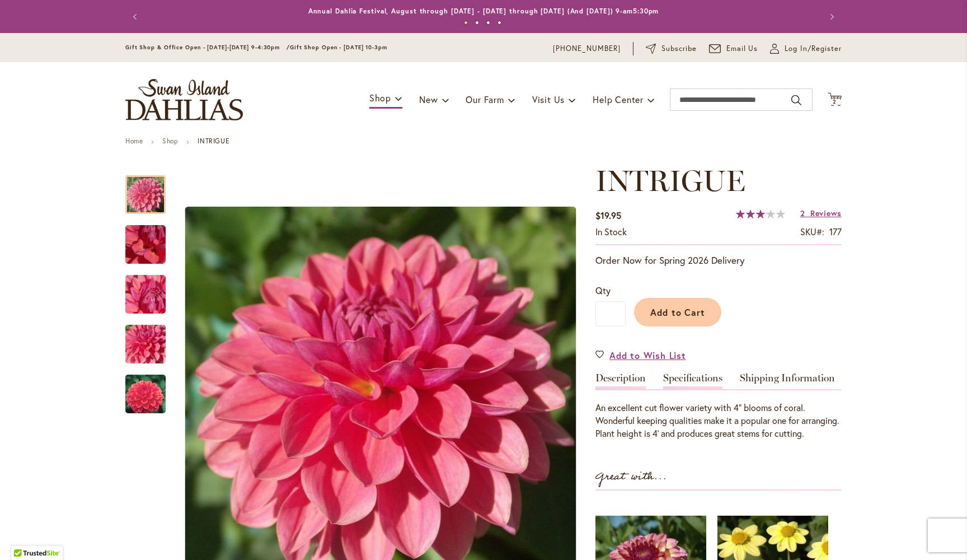
click at [695, 373] on link "Specifications" at bounding box center [692, 381] width 59 height 16
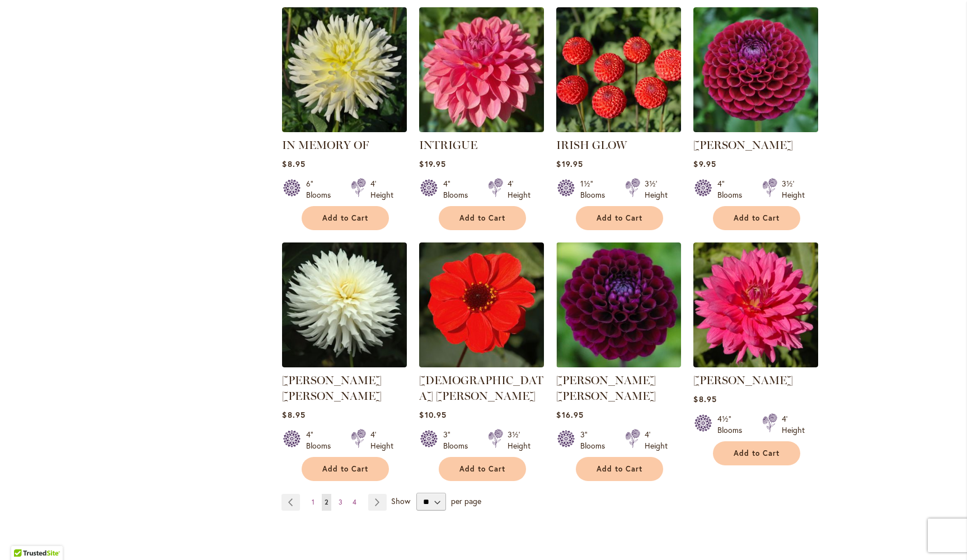
scroll to position [3694, 0]
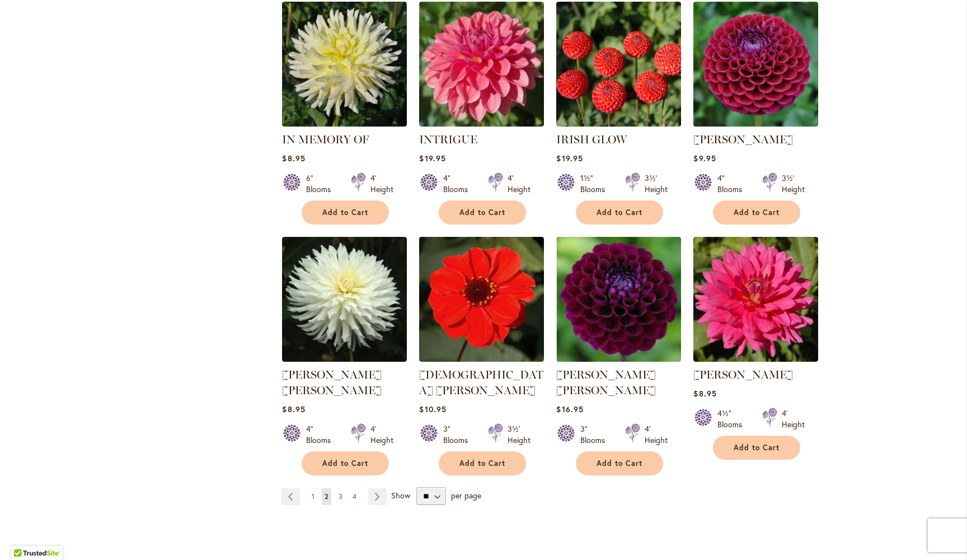
click at [340, 492] on span "3" at bounding box center [341, 496] width 4 height 8
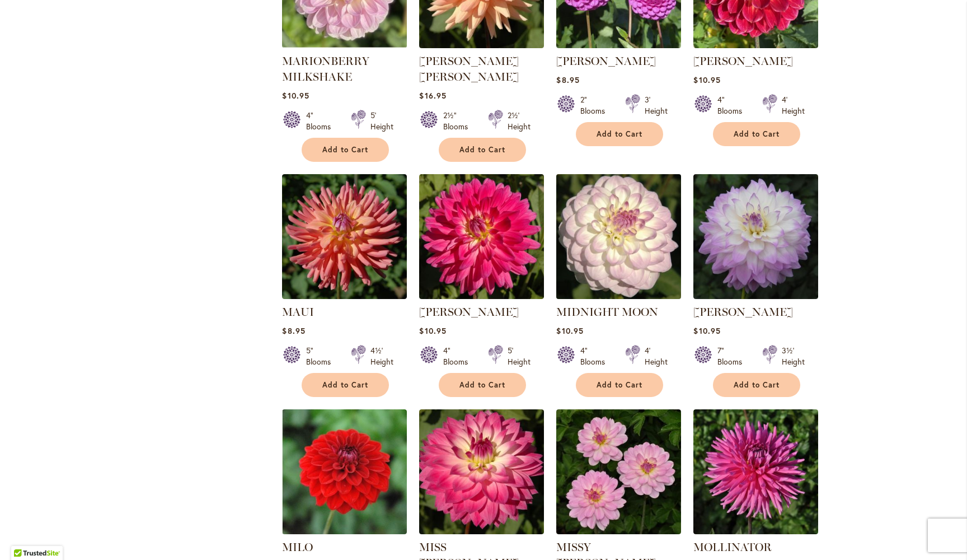
scroll to position [2276, 0]
click at [627, 184] on img at bounding box center [619, 236] width 131 height 131
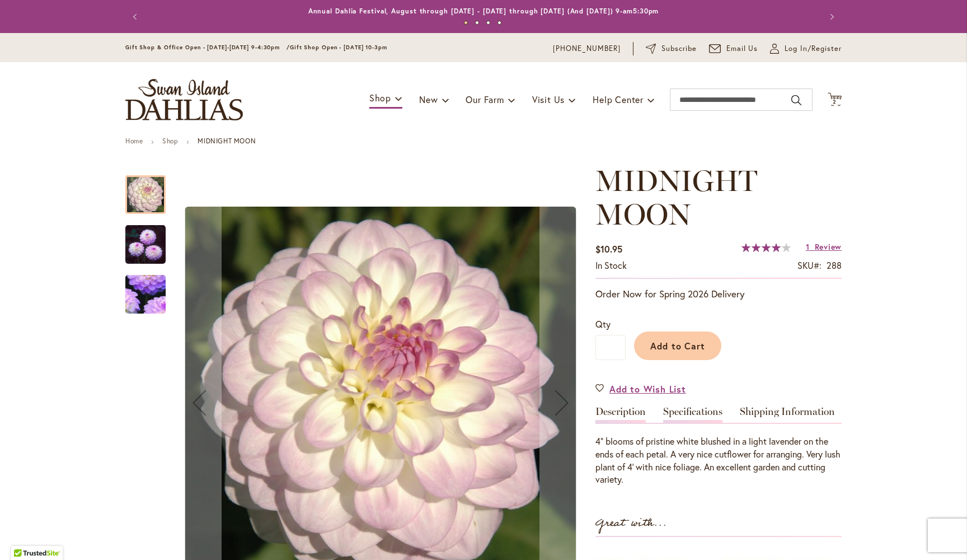
click at [693, 411] on link "Specifications" at bounding box center [692, 414] width 59 height 16
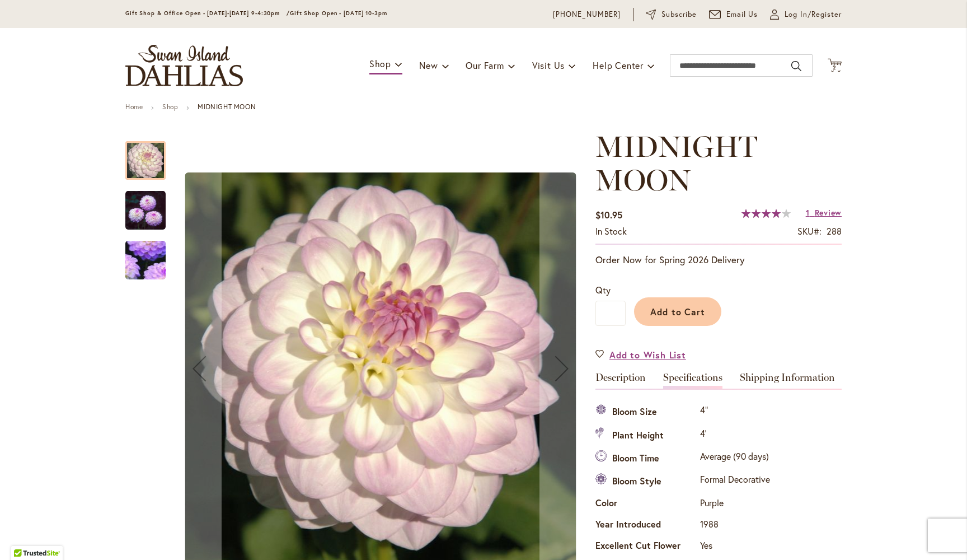
scroll to position [31, 0]
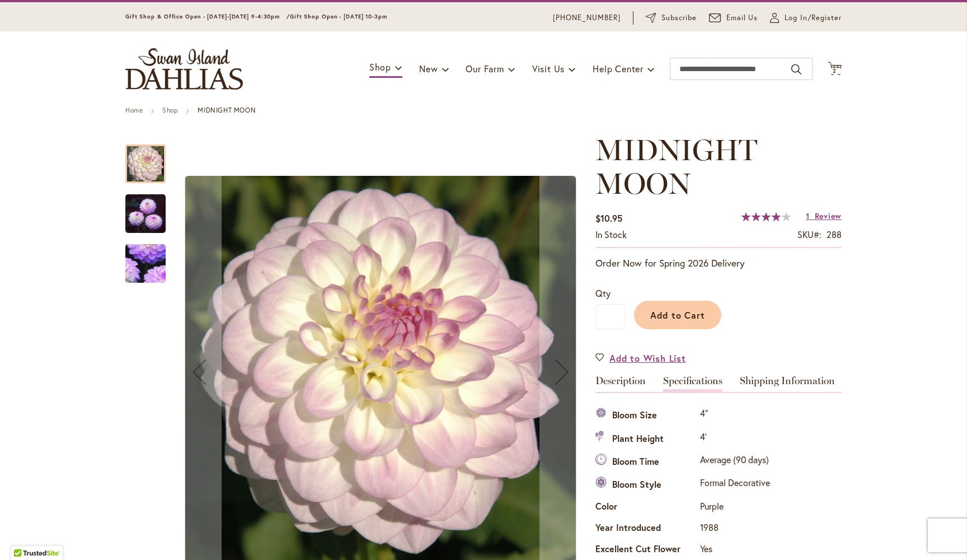
click at [147, 206] on img "MIDNIGHT MOON" at bounding box center [145, 213] width 40 height 41
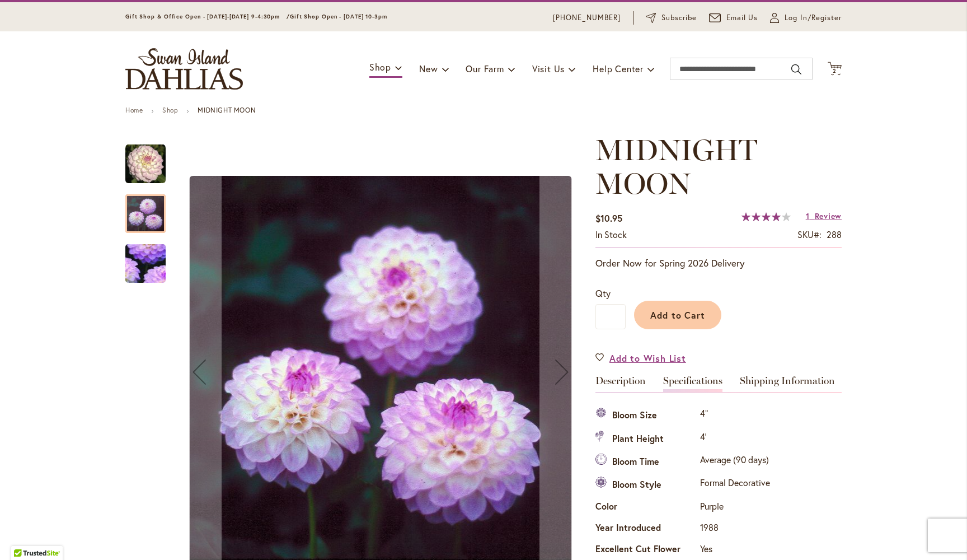
click at [146, 263] on img "MIDNIGHT MOON" at bounding box center [145, 263] width 79 height 77
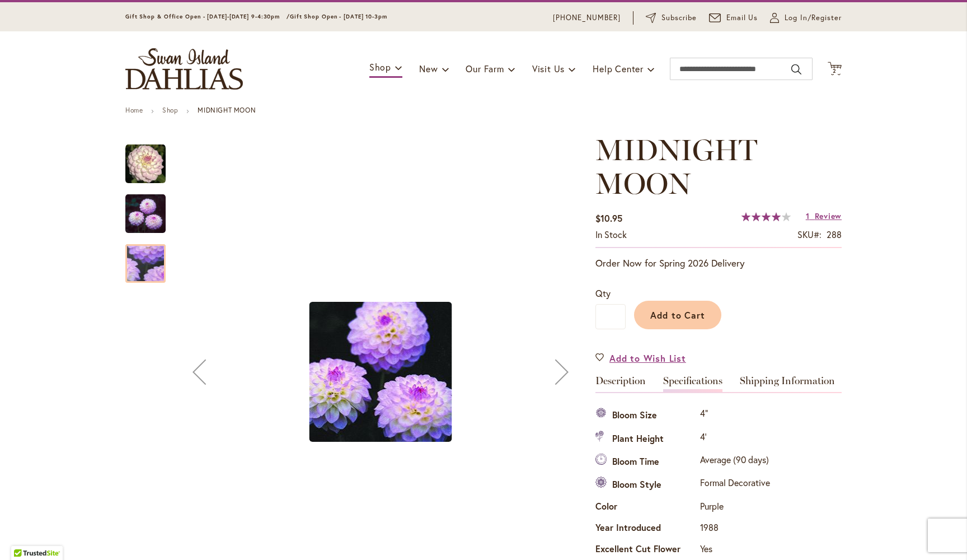
click at [143, 166] on img "MIDNIGHT MOON" at bounding box center [145, 164] width 40 height 40
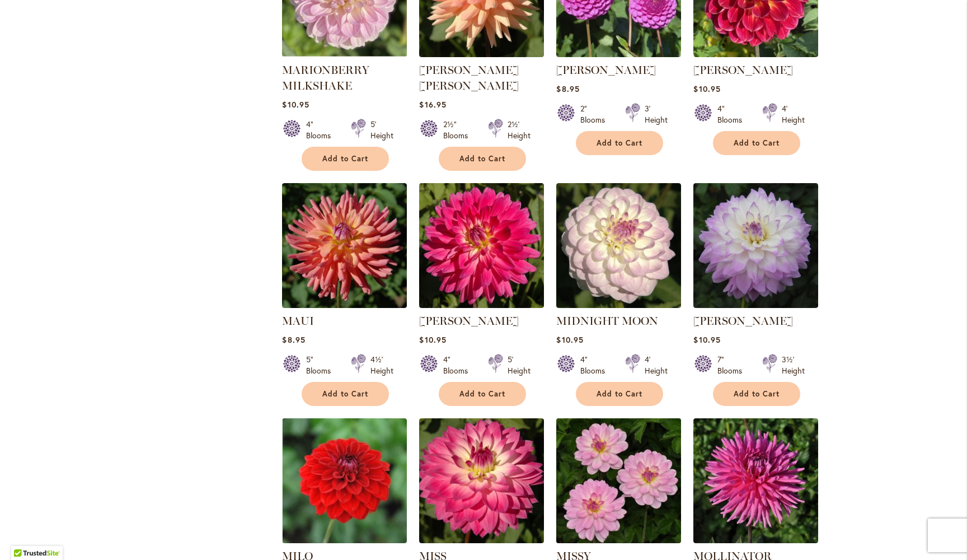
scroll to position [2259, 0]
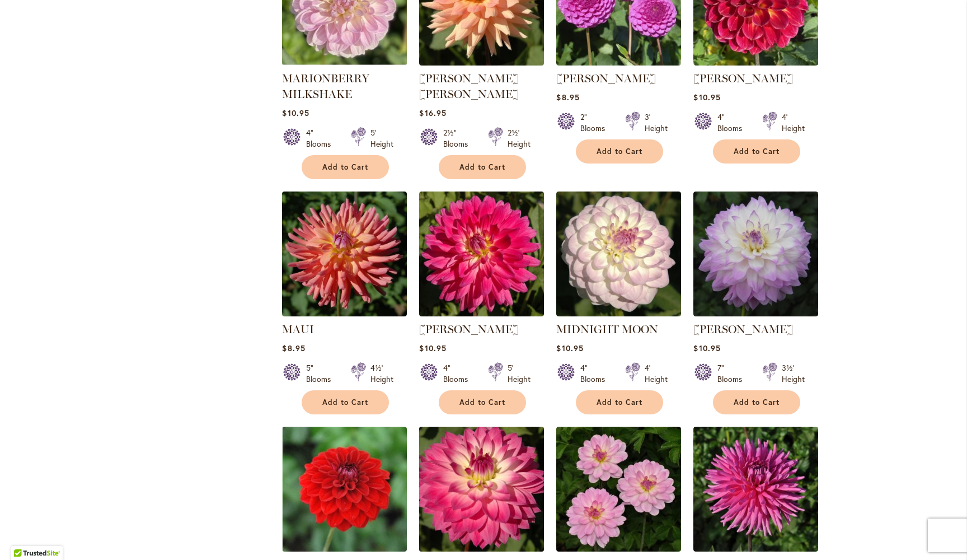
click at [482, 423] on img at bounding box center [482, 488] width 131 height 131
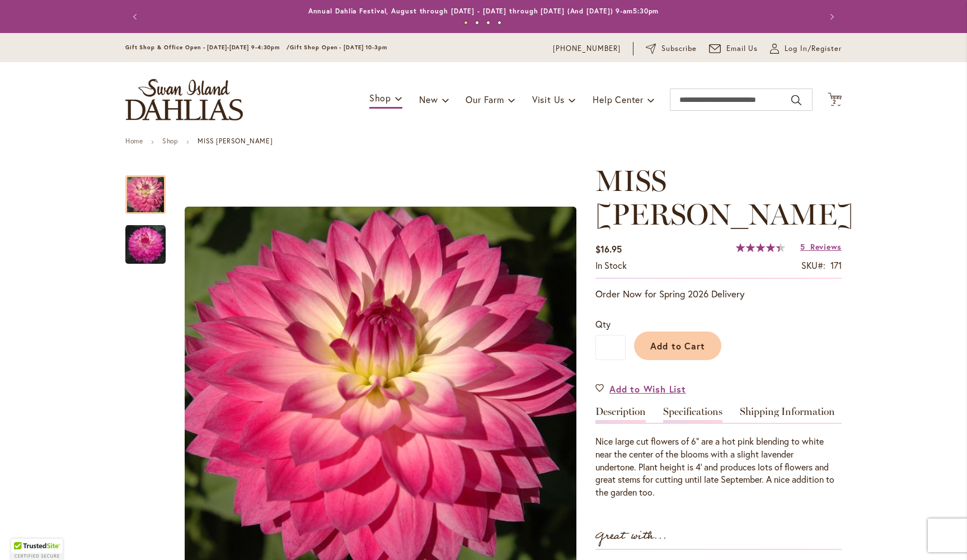
click at [698, 406] on link "Specifications" at bounding box center [692, 414] width 59 height 16
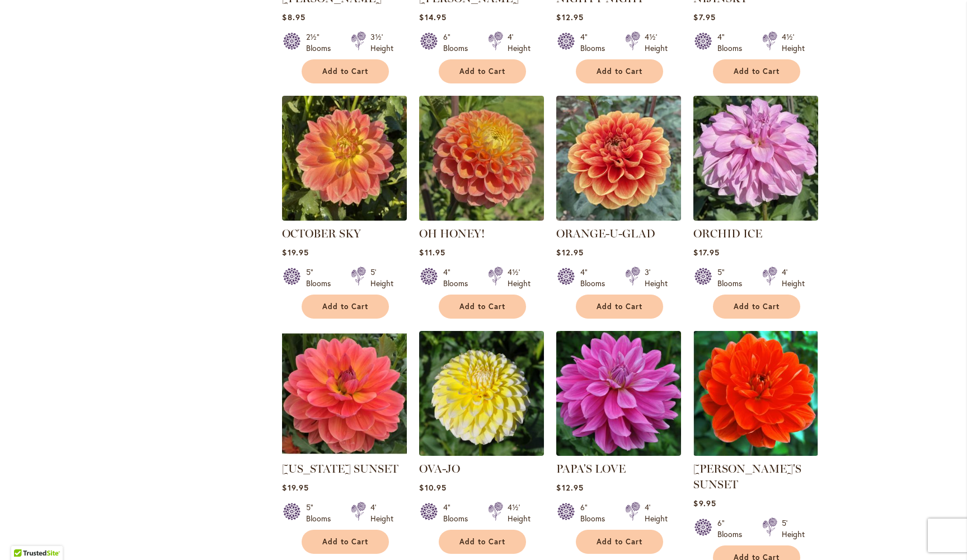
scroll to position [3589, 0]
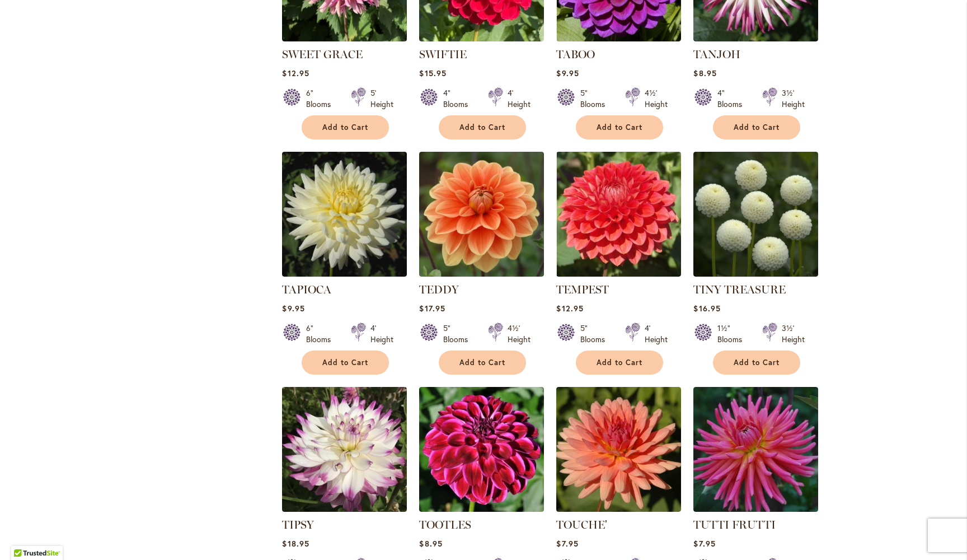
scroll to position [2521, 0]
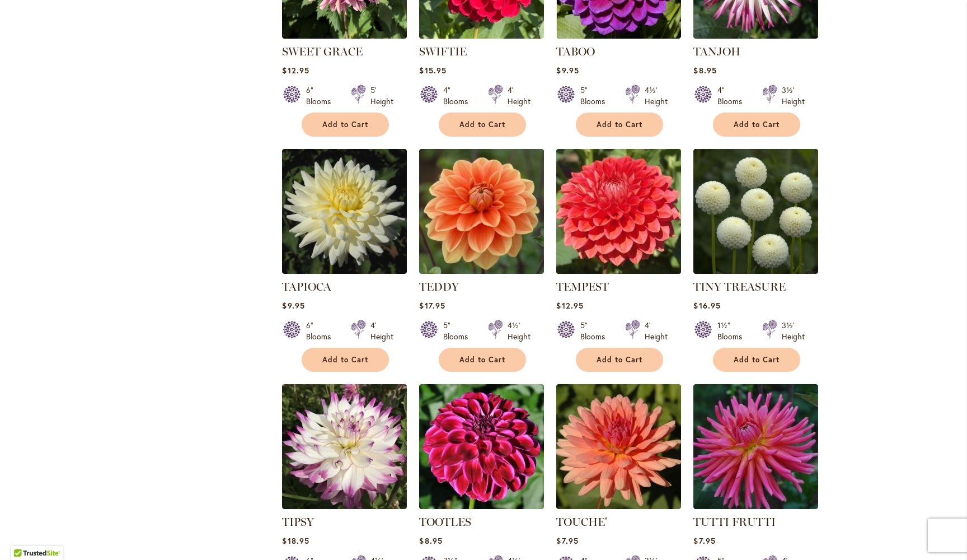
click at [629, 197] on img at bounding box center [619, 211] width 131 height 131
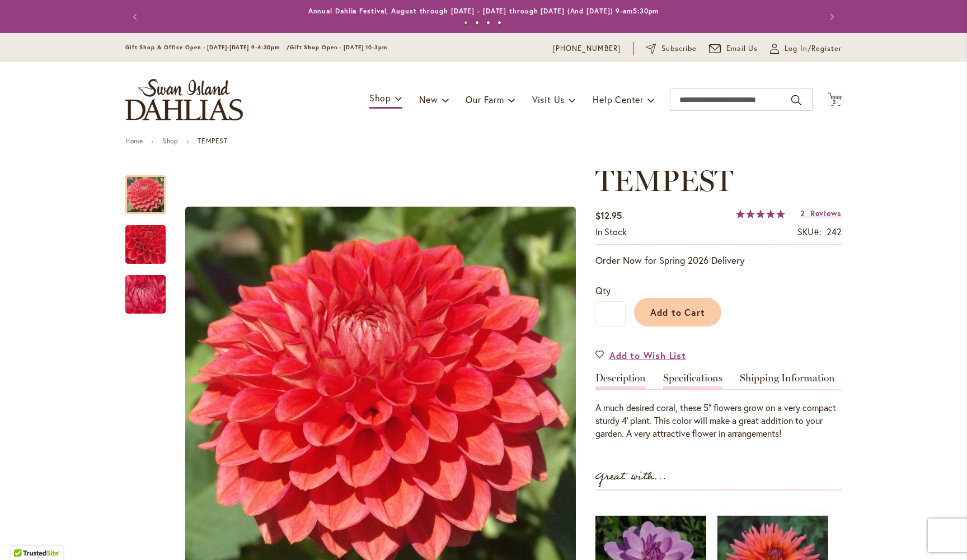
click at [701, 380] on link "Specifications" at bounding box center [692, 381] width 59 height 16
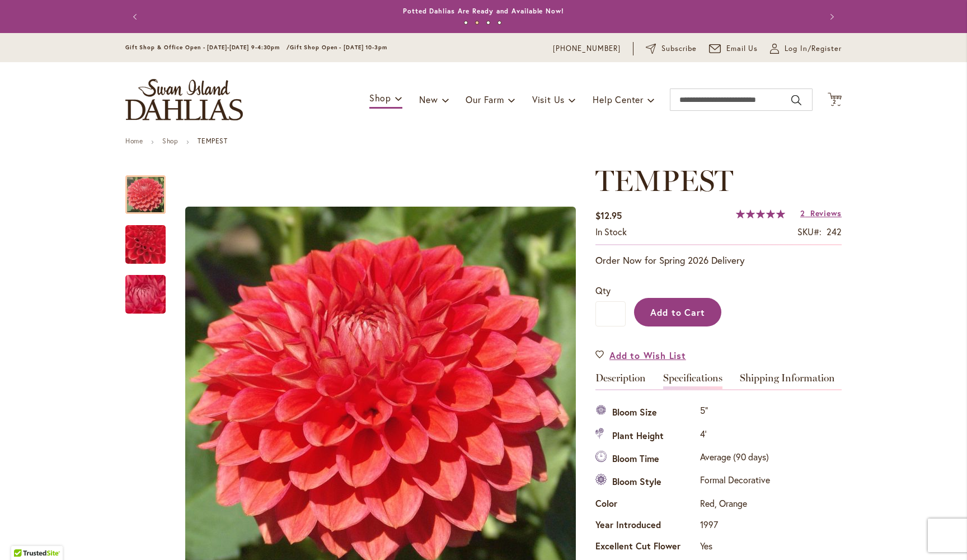
click at [690, 306] on span "Add to Cart" at bounding box center [678, 312] width 55 height 12
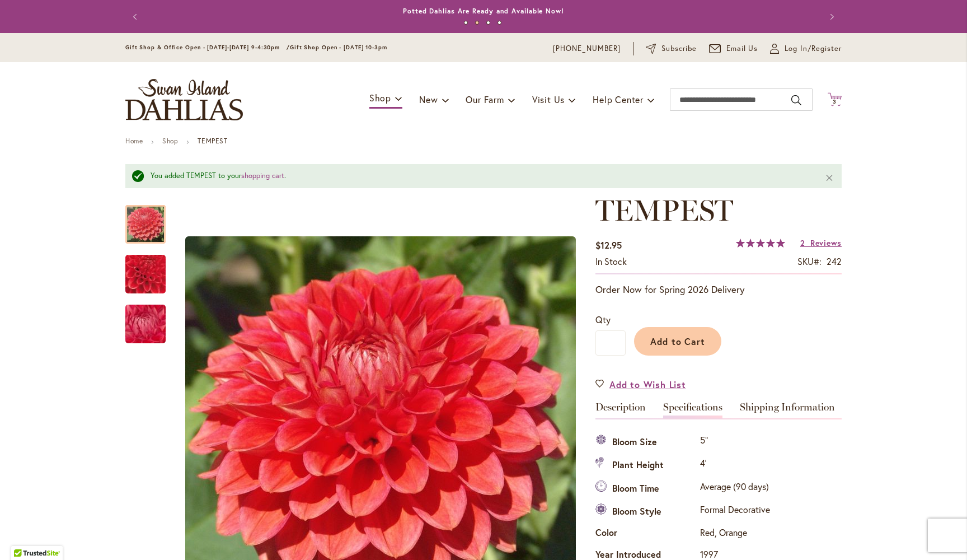
click at [834, 98] on span "3" at bounding box center [835, 101] width 4 height 7
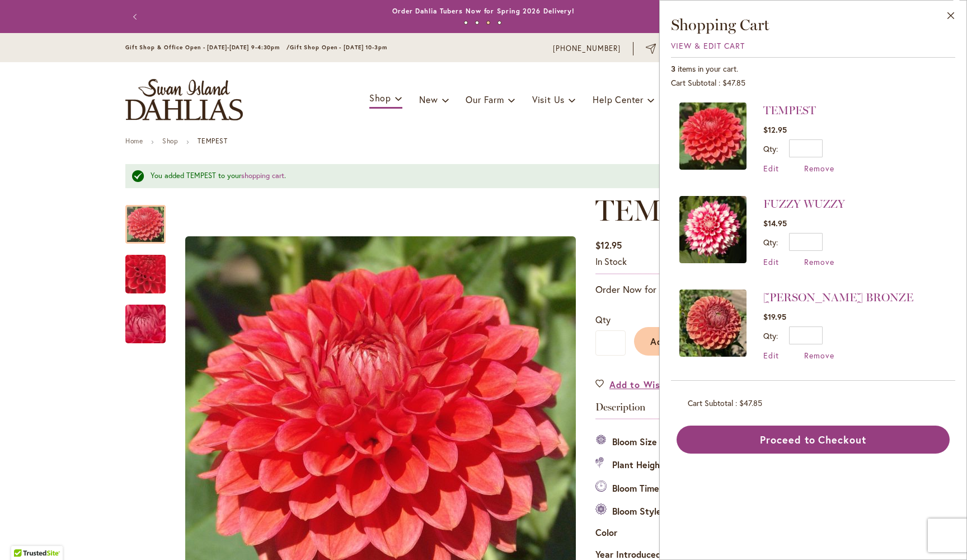
click at [822, 514] on div "Close Shopping Cart View & Edit Cart 3 items in your cart. Cart Subtotal $47.85…" at bounding box center [813, 280] width 308 height 560
